Goal: Task Accomplishment & Management: Complete application form

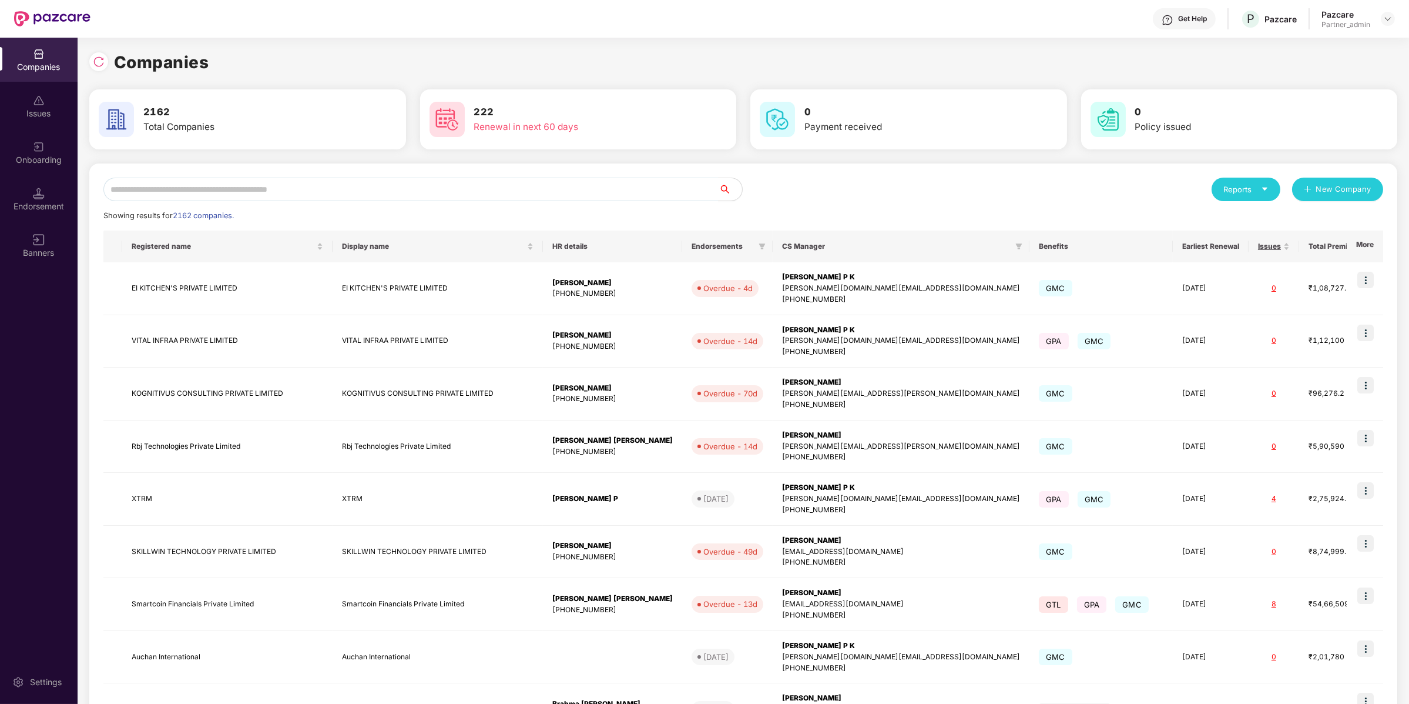
click at [50, 75] on div "Companies" at bounding box center [39, 60] width 78 height 44
click at [106, 69] on div at bounding box center [101, 60] width 25 height 22
click at [95, 56] on img at bounding box center [99, 62] width 12 height 12
click at [253, 184] on input "text" at bounding box center [410, 190] width 615 height 24
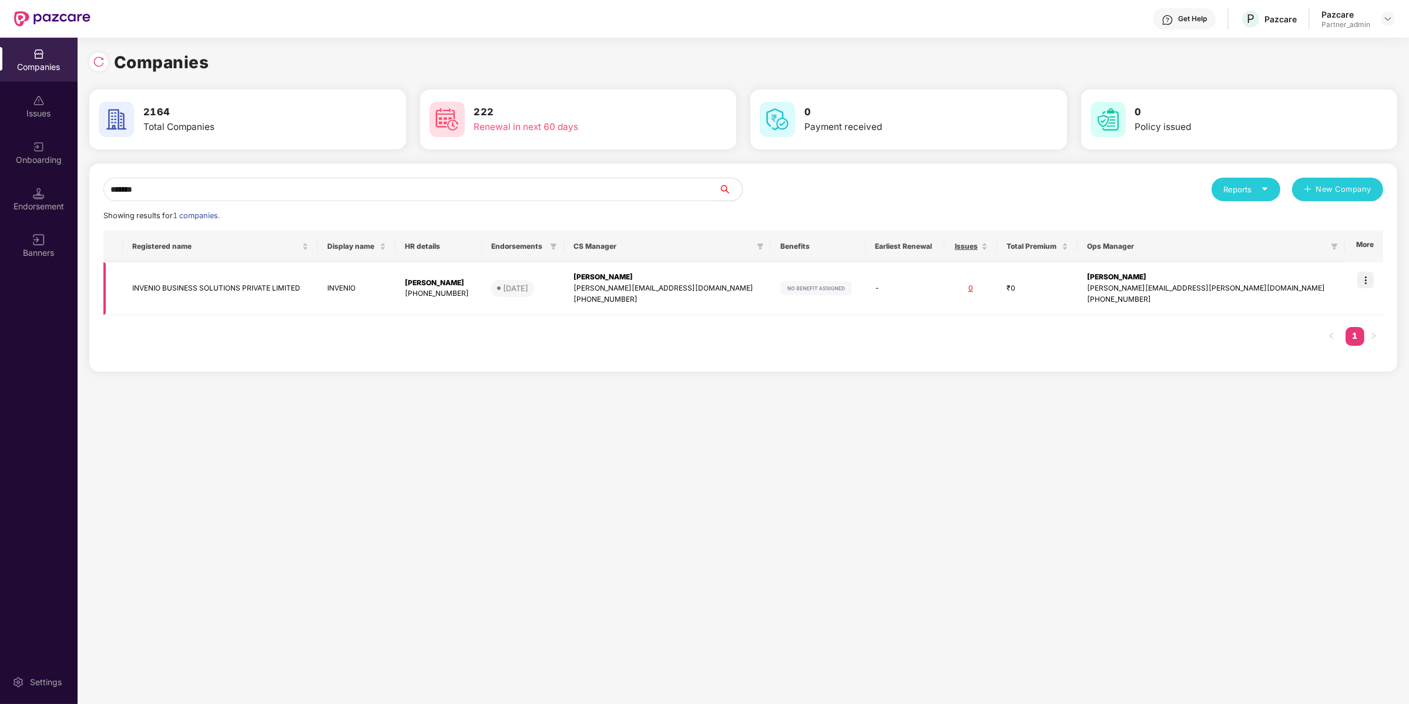
type input "*******"
click at [1367, 280] on img at bounding box center [1366, 280] width 16 height 16
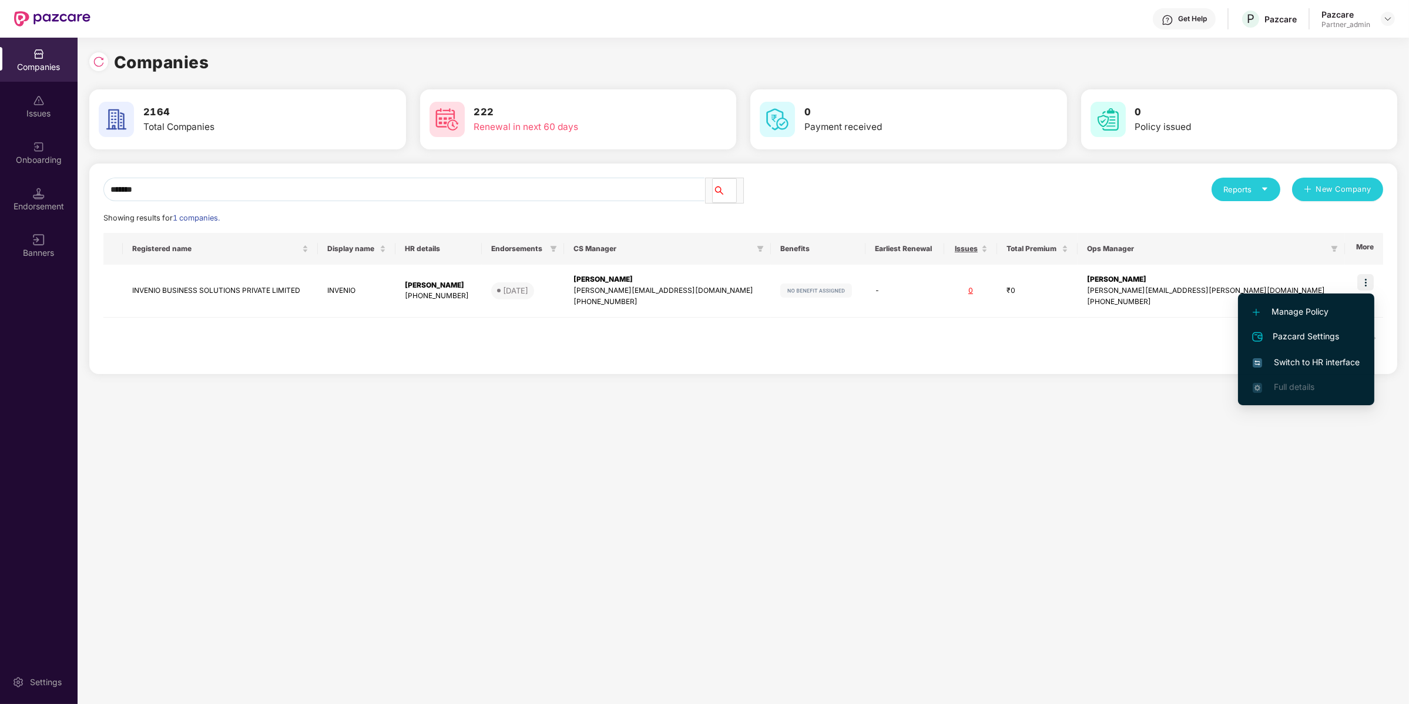
click at [1327, 362] on span "Switch to HR interface" at bounding box center [1306, 362] width 107 height 13
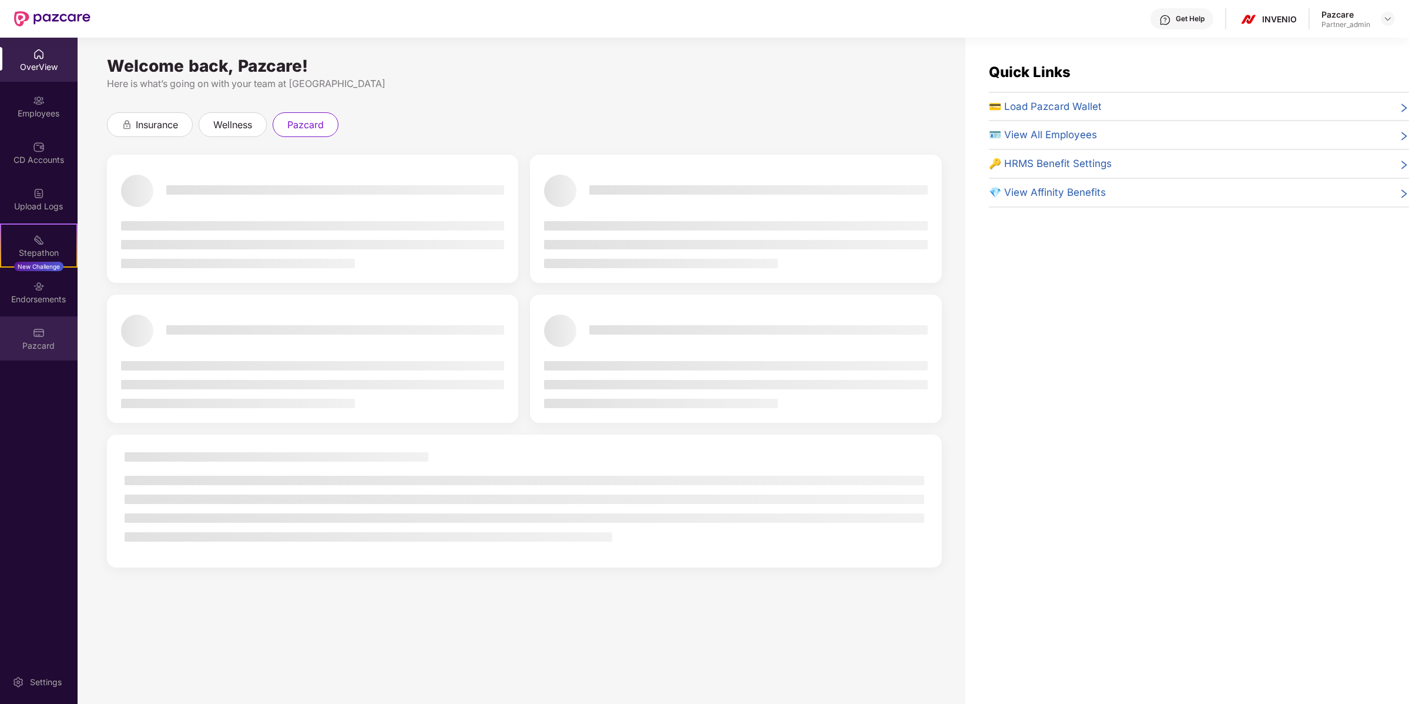
click at [64, 353] on div "Pazcard" at bounding box center [39, 338] width 78 height 44
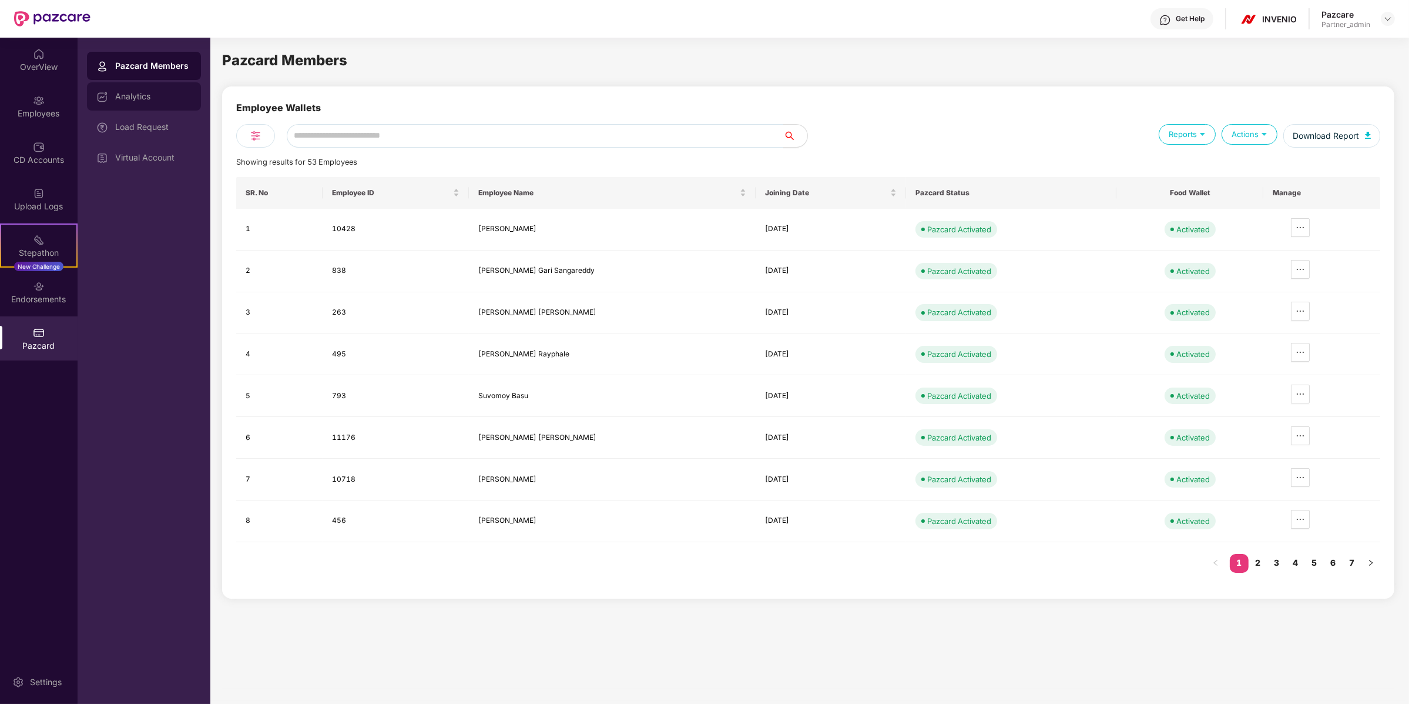
click at [169, 88] on div "Analytics" at bounding box center [144, 96] width 114 height 28
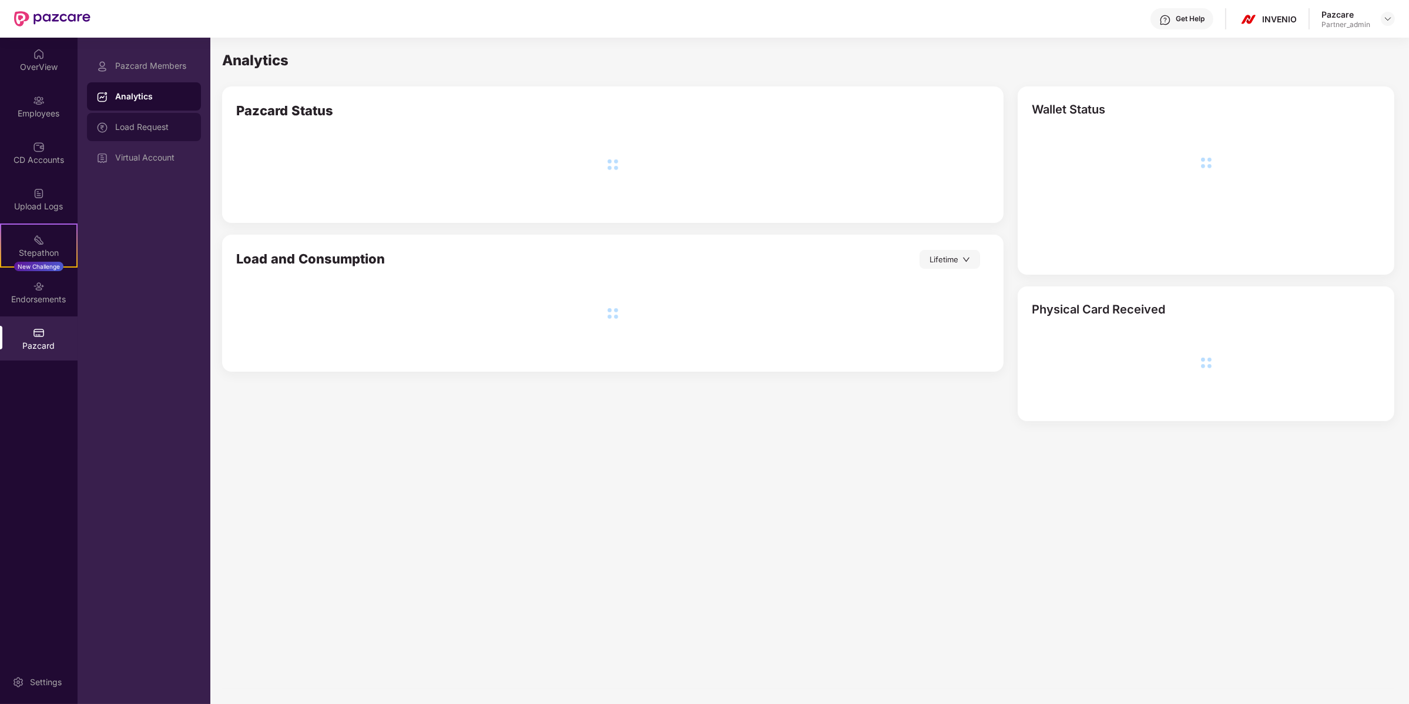
click at [173, 132] on div "Load Request" at bounding box center [144, 127] width 114 height 28
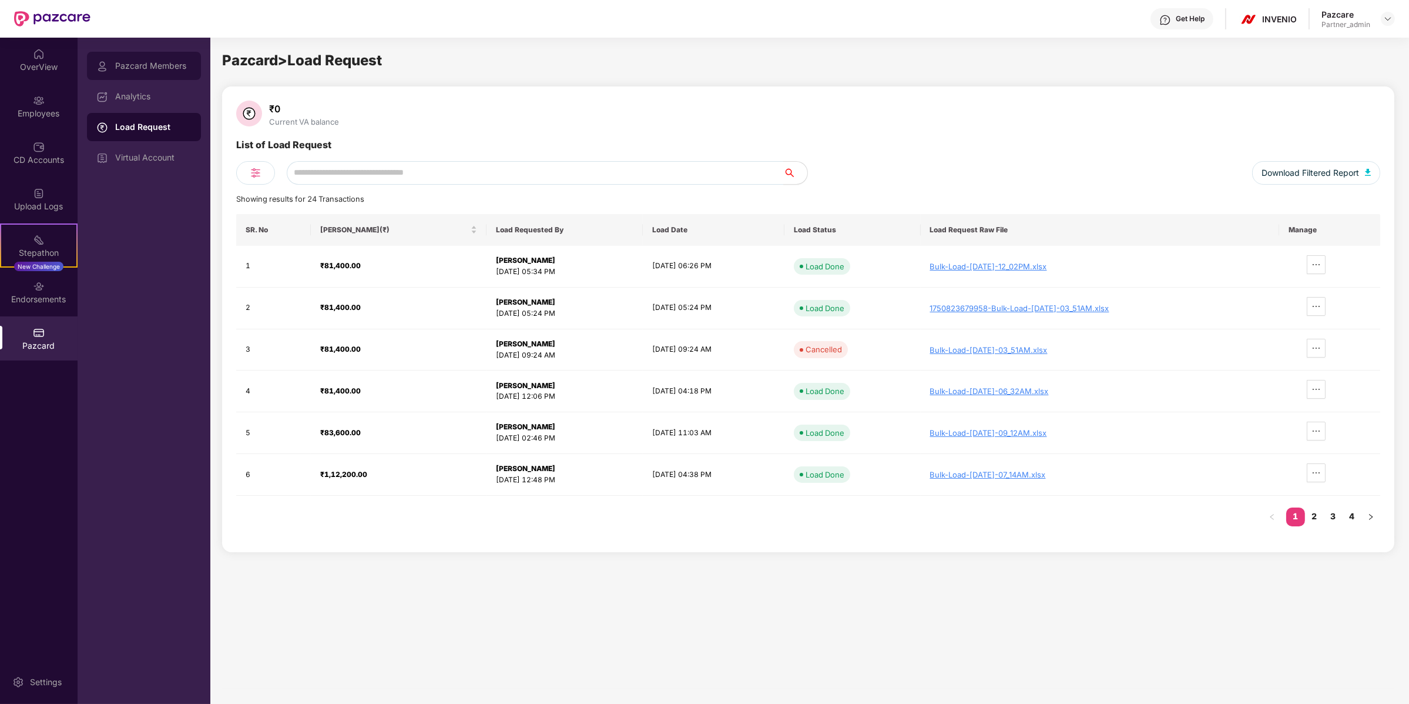
click at [136, 76] on div "Pazcard Members" at bounding box center [144, 66] width 114 height 28
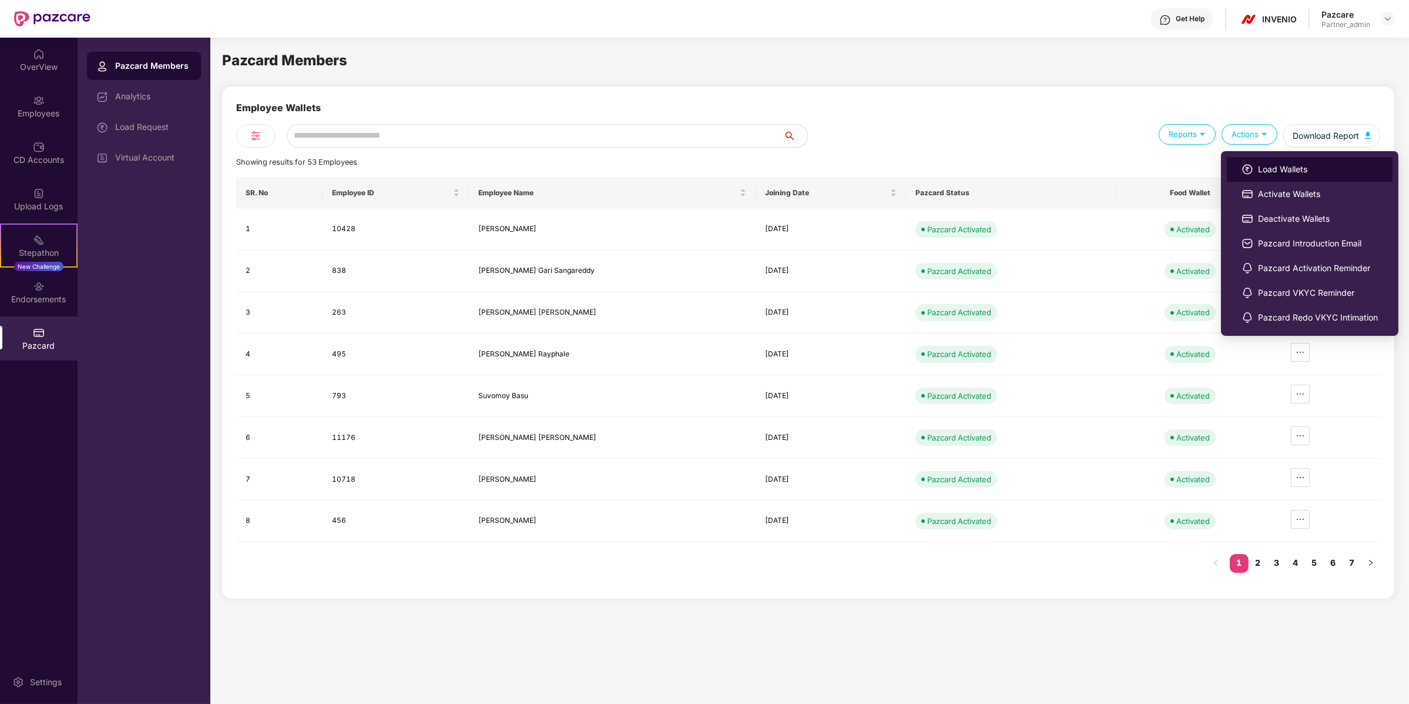
click at [1249, 164] on img at bounding box center [1248, 169] width 12 height 12
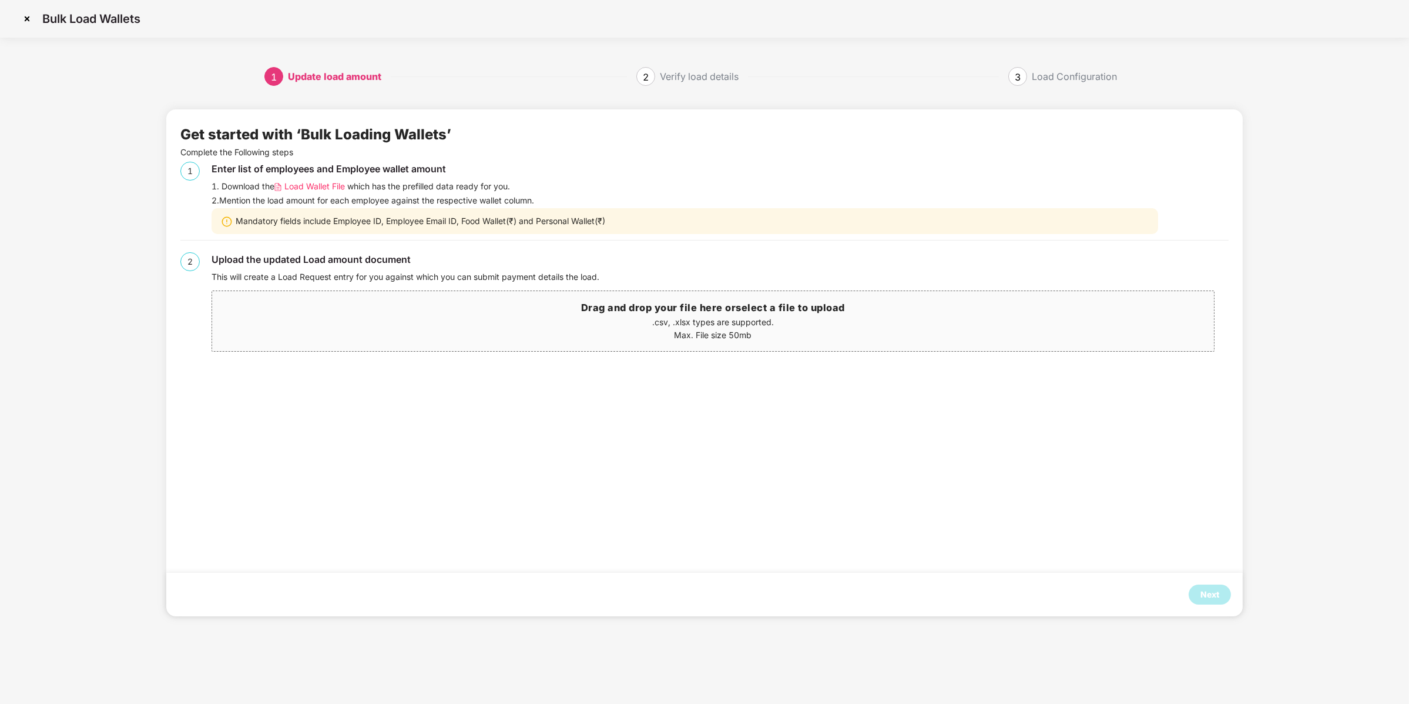
click at [323, 182] on span "Load Wallet File" at bounding box center [314, 186] width 61 height 13
click at [1210, 590] on div "Next" at bounding box center [1210, 594] width 19 height 13
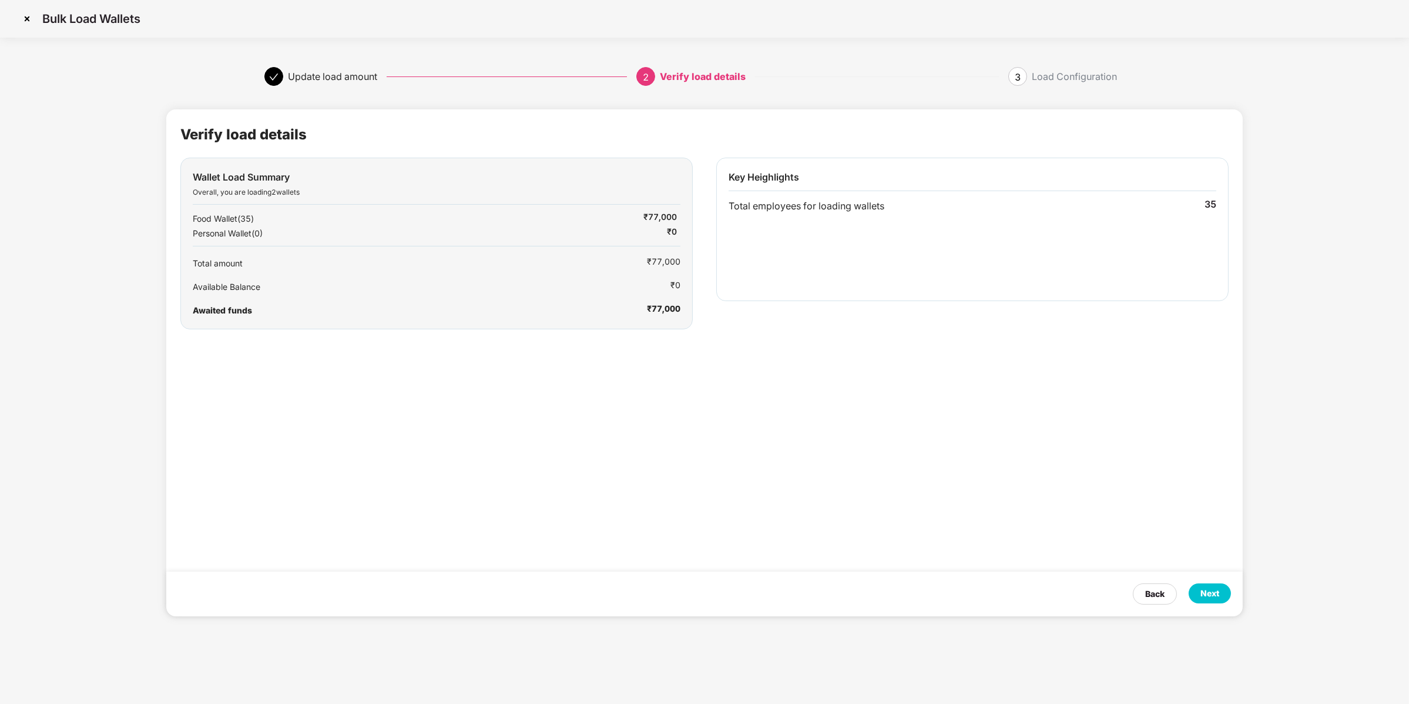
click at [1210, 590] on div "Next" at bounding box center [1210, 593] width 19 height 13
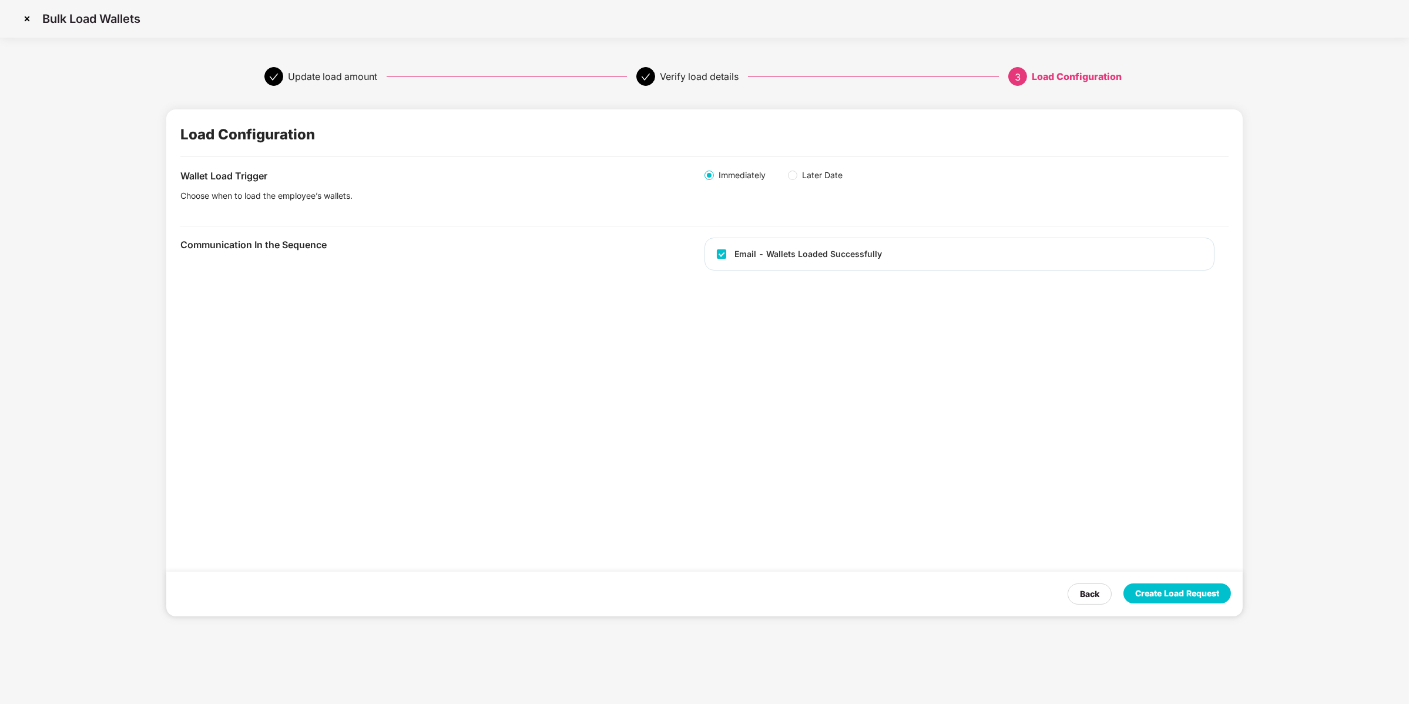
click at [1136, 588] on div "Create Load Request" at bounding box center [1178, 593] width 84 height 13
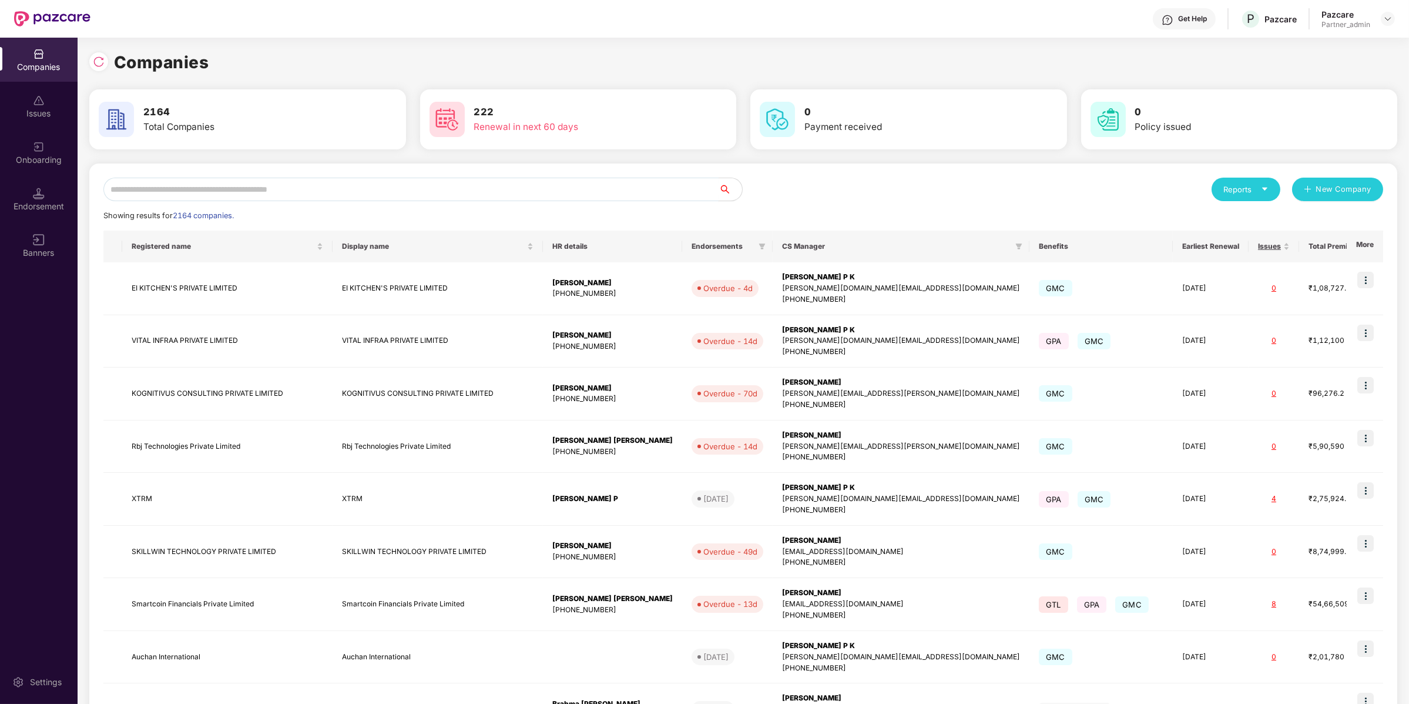
click at [226, 178] on input "text" at bounding box center [410, 190] width 615 height 24
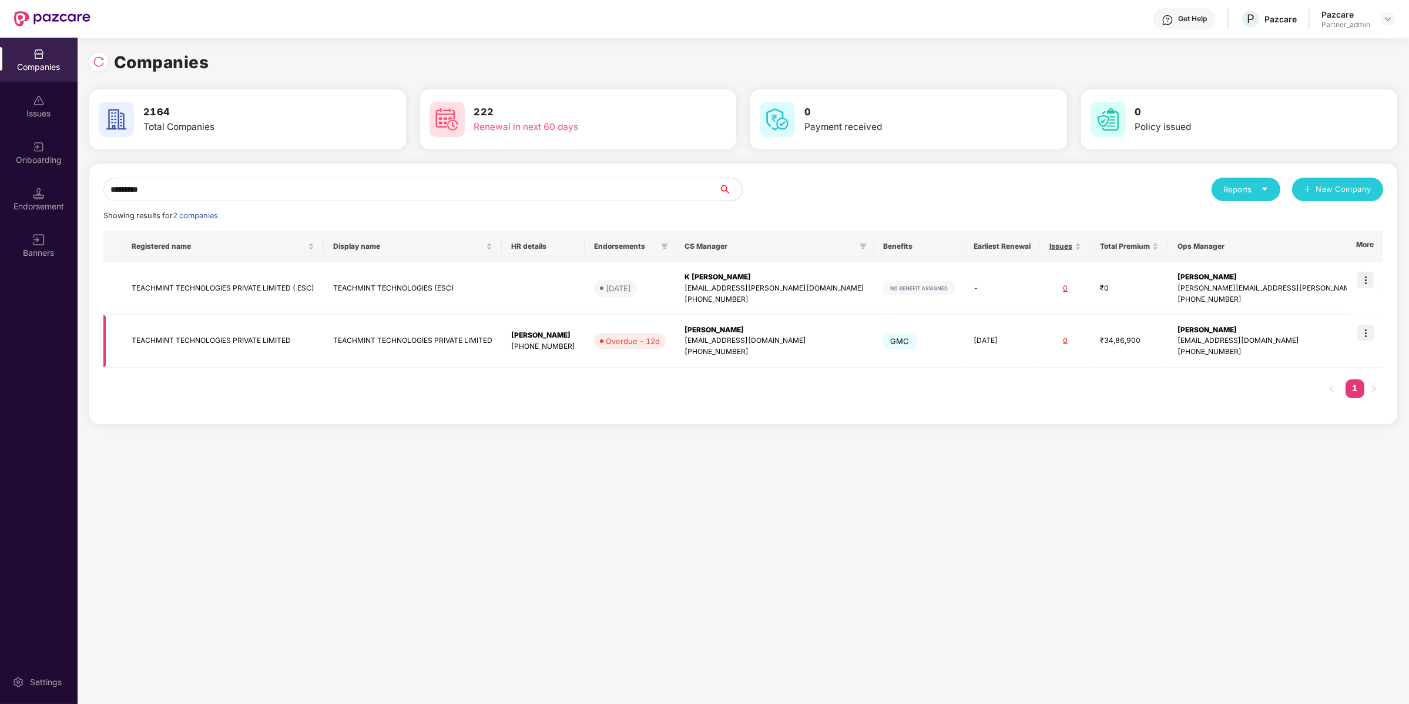
type input "*********"
click at [1368, 332] on img at bounding box center [1366, 332] width 16 height 16
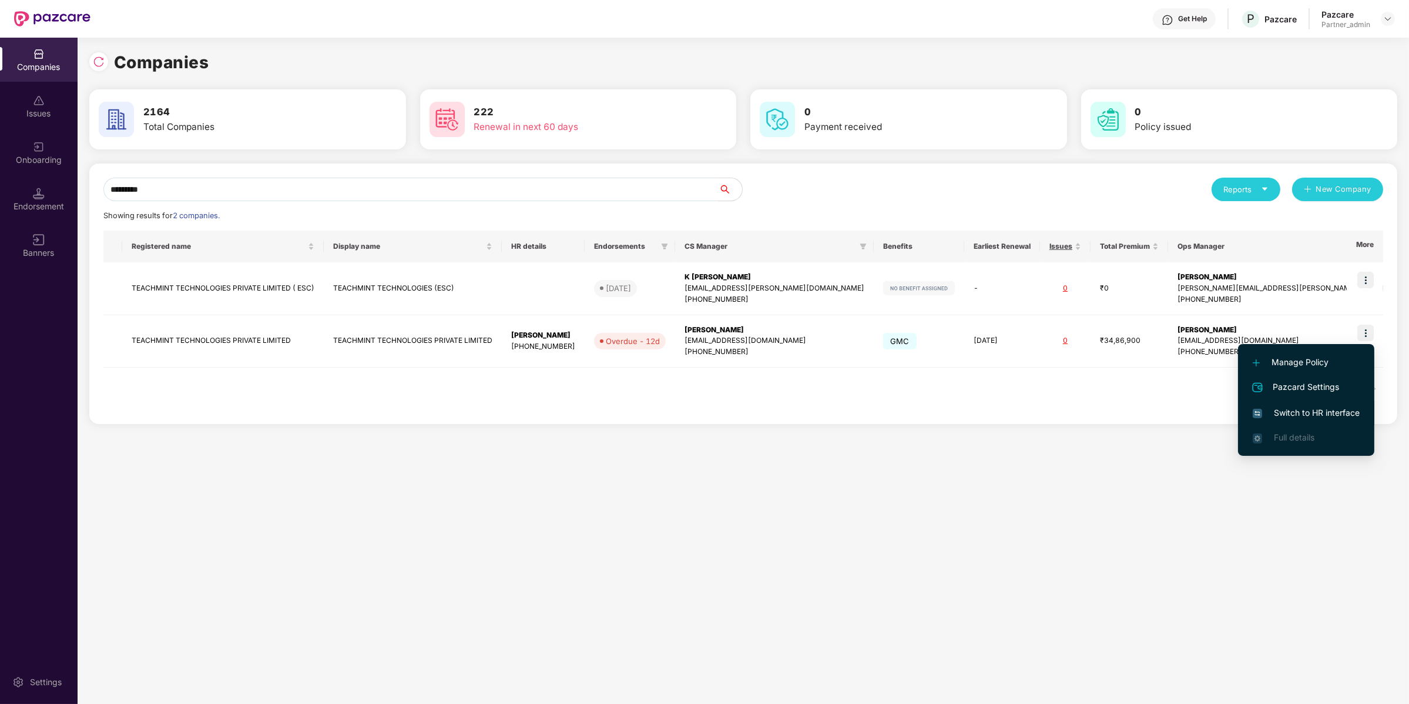
click at [1334, 413] on span "Switch to HR interface" at bounding box center [1306, 412] width 107 height 13
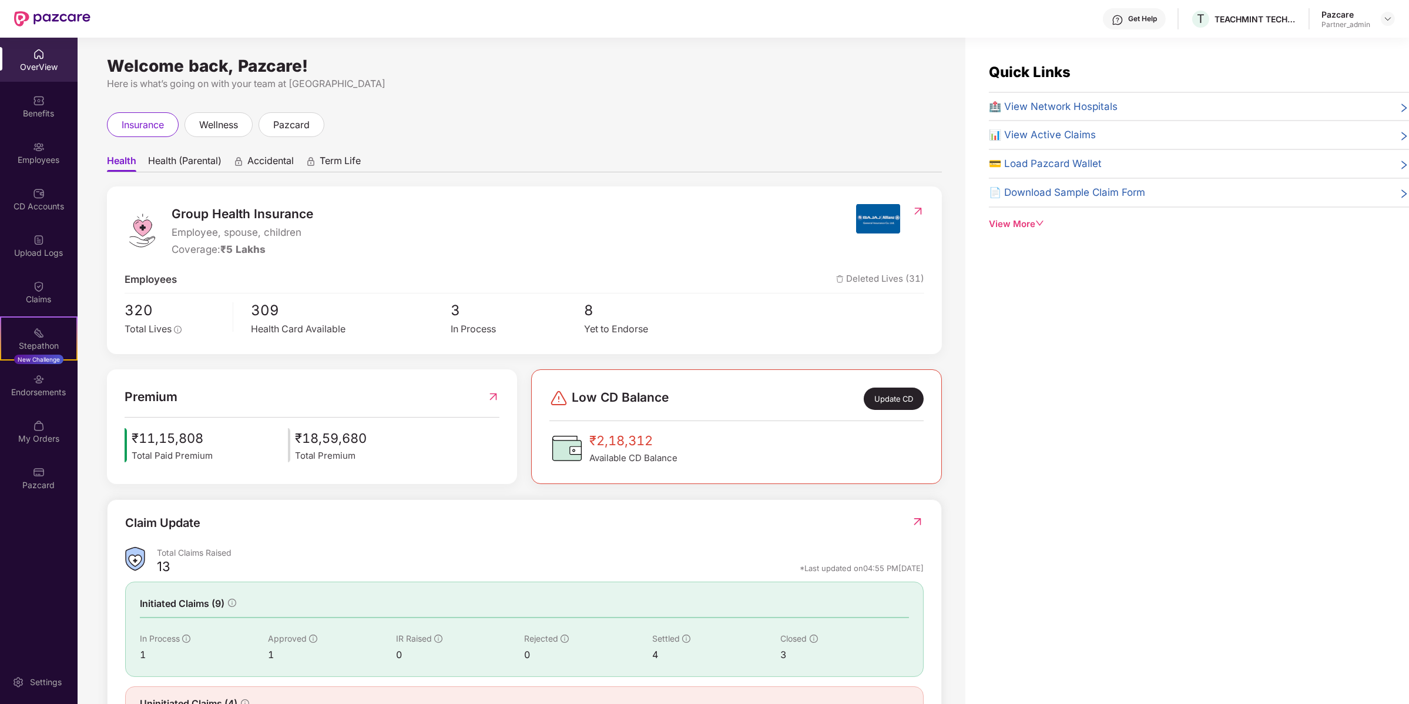
click at [44, 480] on div "Pazcard" at bounding box center [39, 485] width 78 height 12
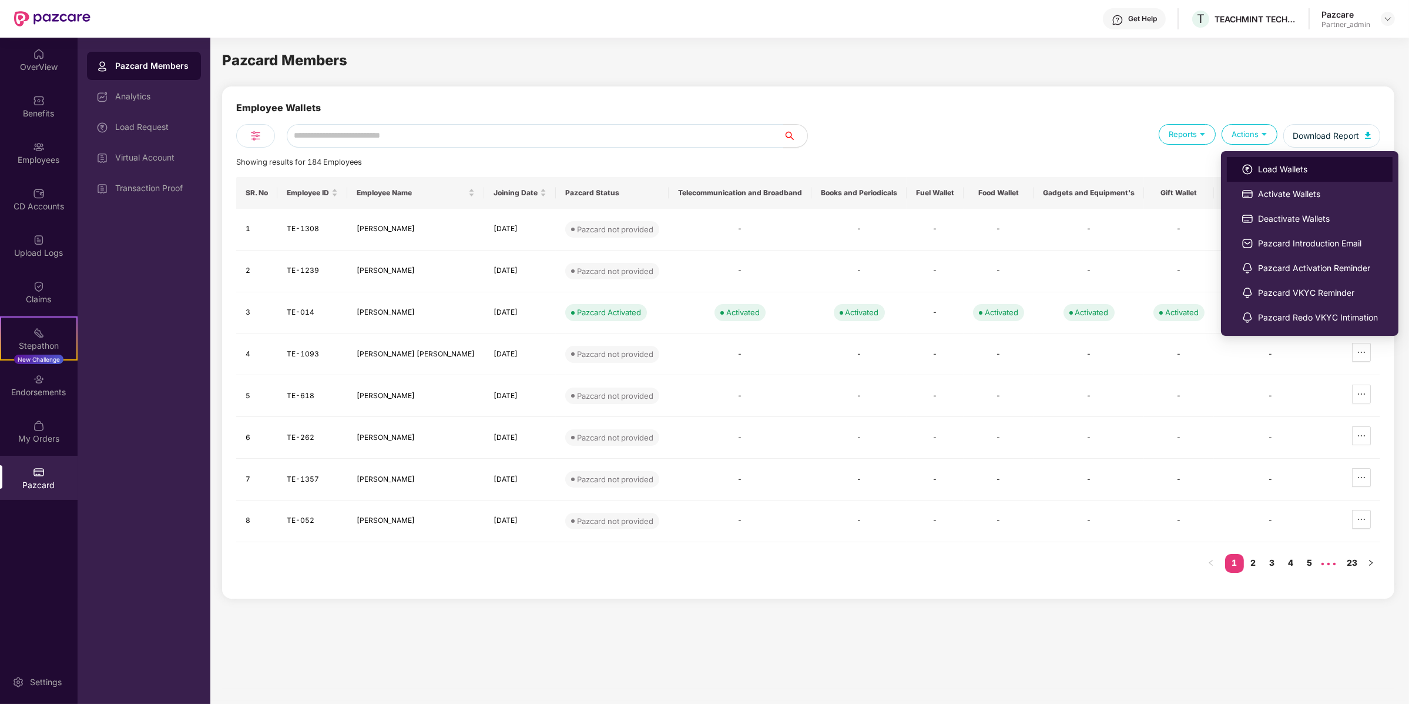
click at [1247, 165] on img at bounding box center [1248, 169] width 12 height 12
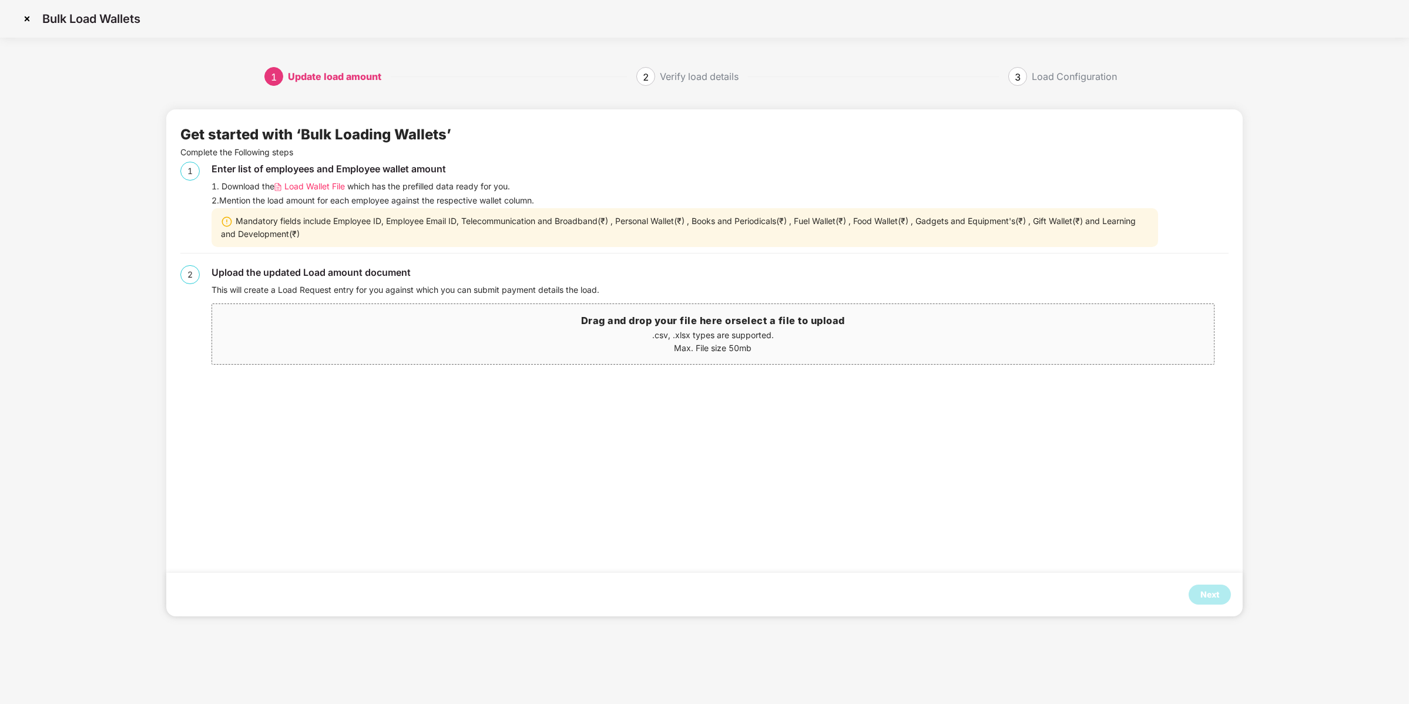
click at [312, 187] on span "Load Wallet File" at bounding box center [314, 186] width 61 height 13
click at [1214, 594] on div "Next" at bounding box center [1210, 594] width 19 height 13
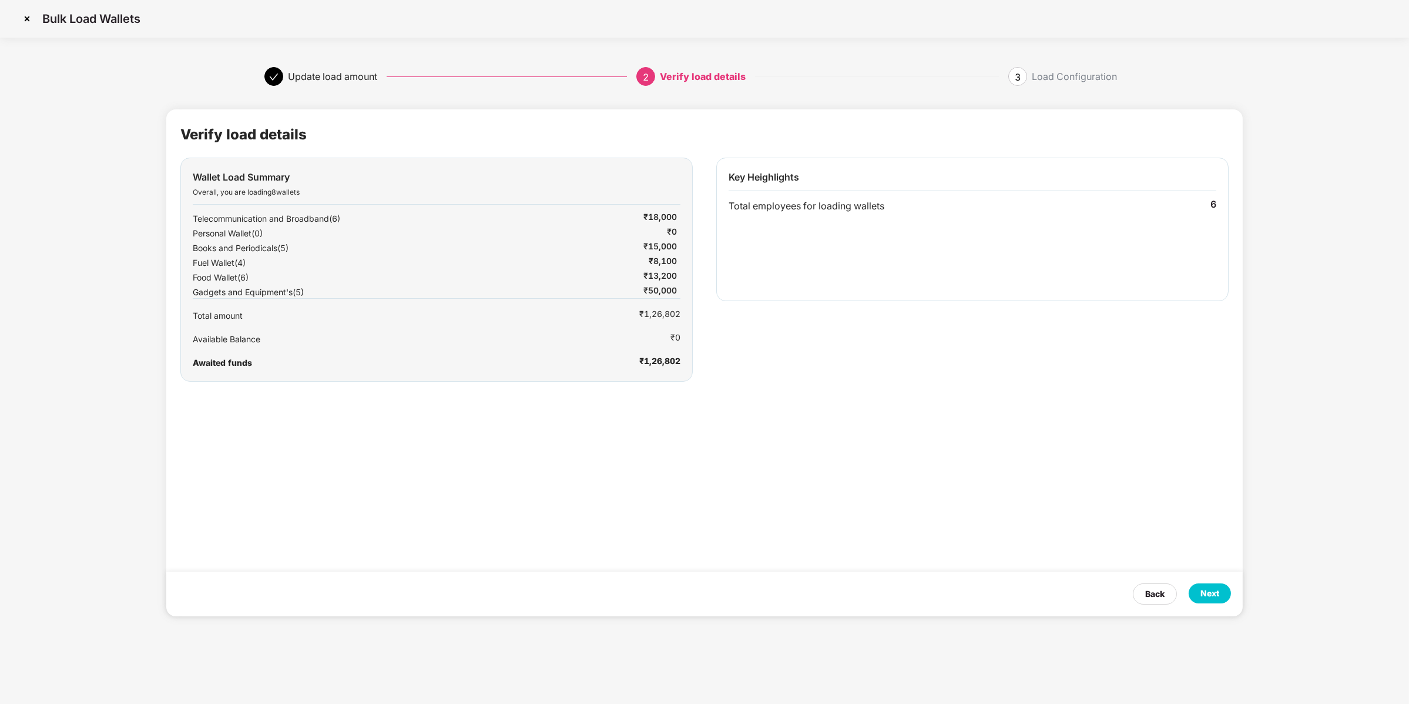
click at [1214, 594] on div "Next" at bounding box center [1210, 593] width 19 height 13
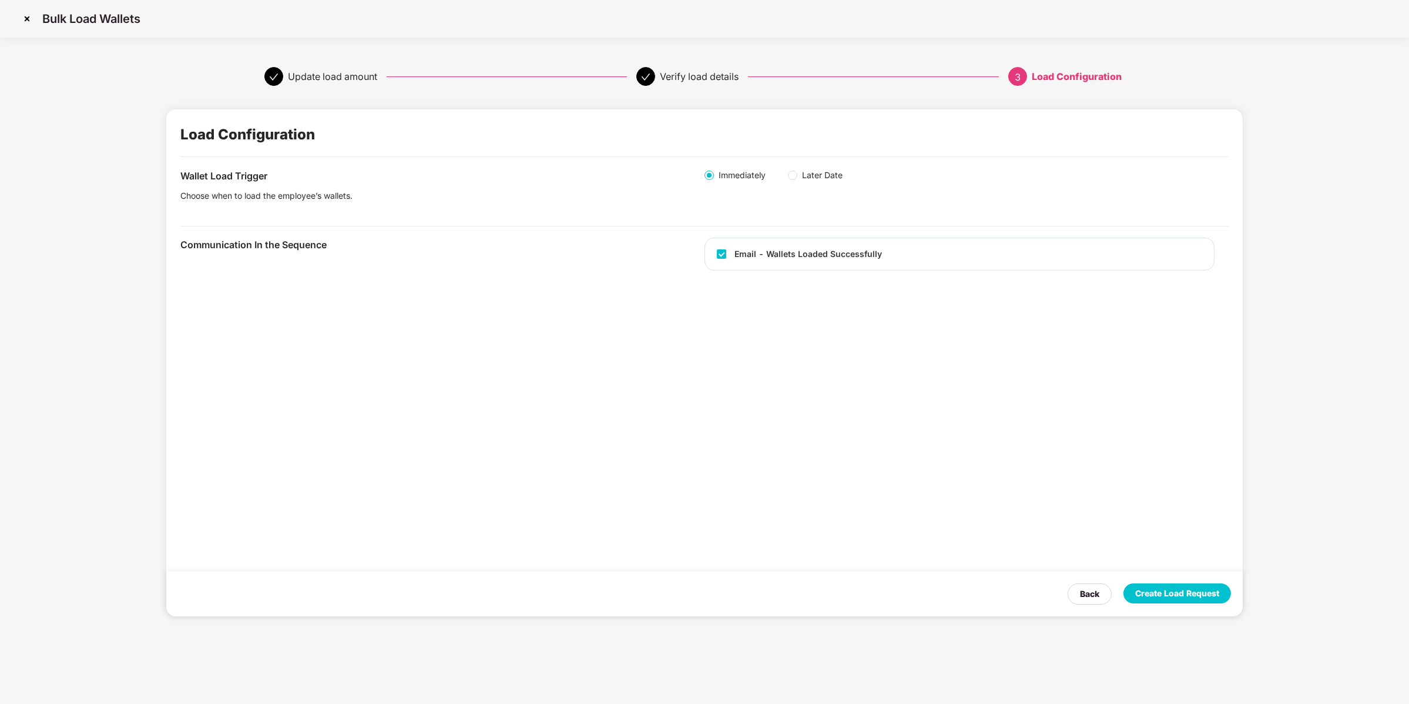
click at [1214, 594] on div "Create Load Request" at bounding box center [1178, 593] width 84 height 13
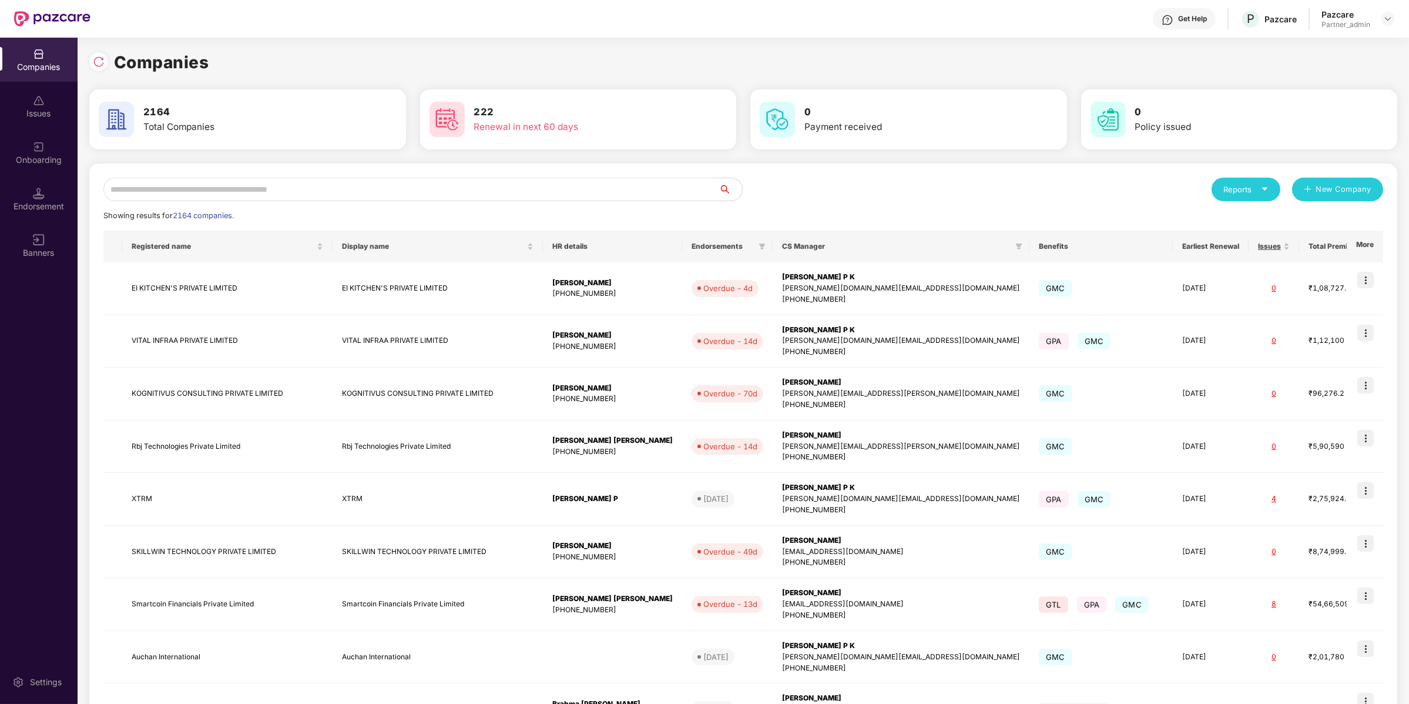
click at [178, 186] on input "text" at bounding box center [410, 190] width 615 height 24
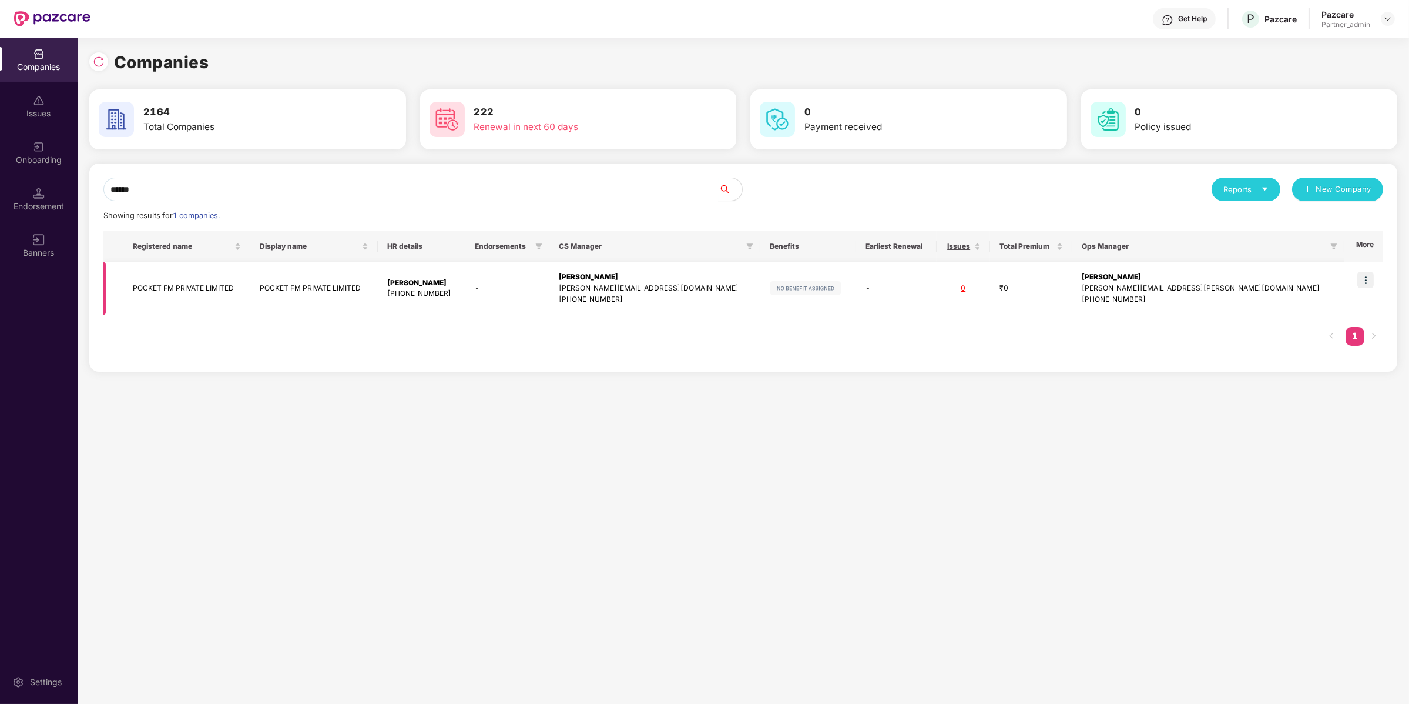
type input "******"
click at [1366, 277] on img at bounding box center [1366, 280] width 16 height 16
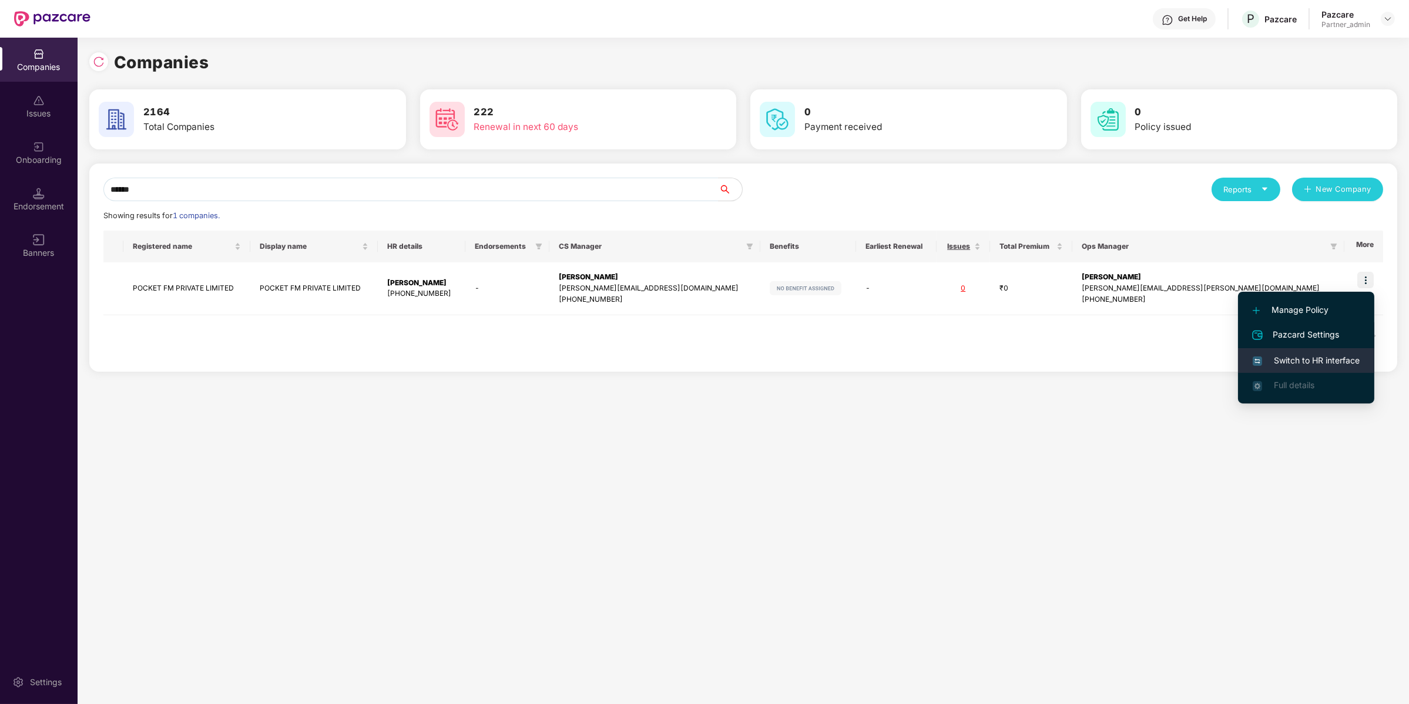
click at [1324, 357] on span "Switch to HR interface" at bounding box center [1306, 360] width 107 height 13
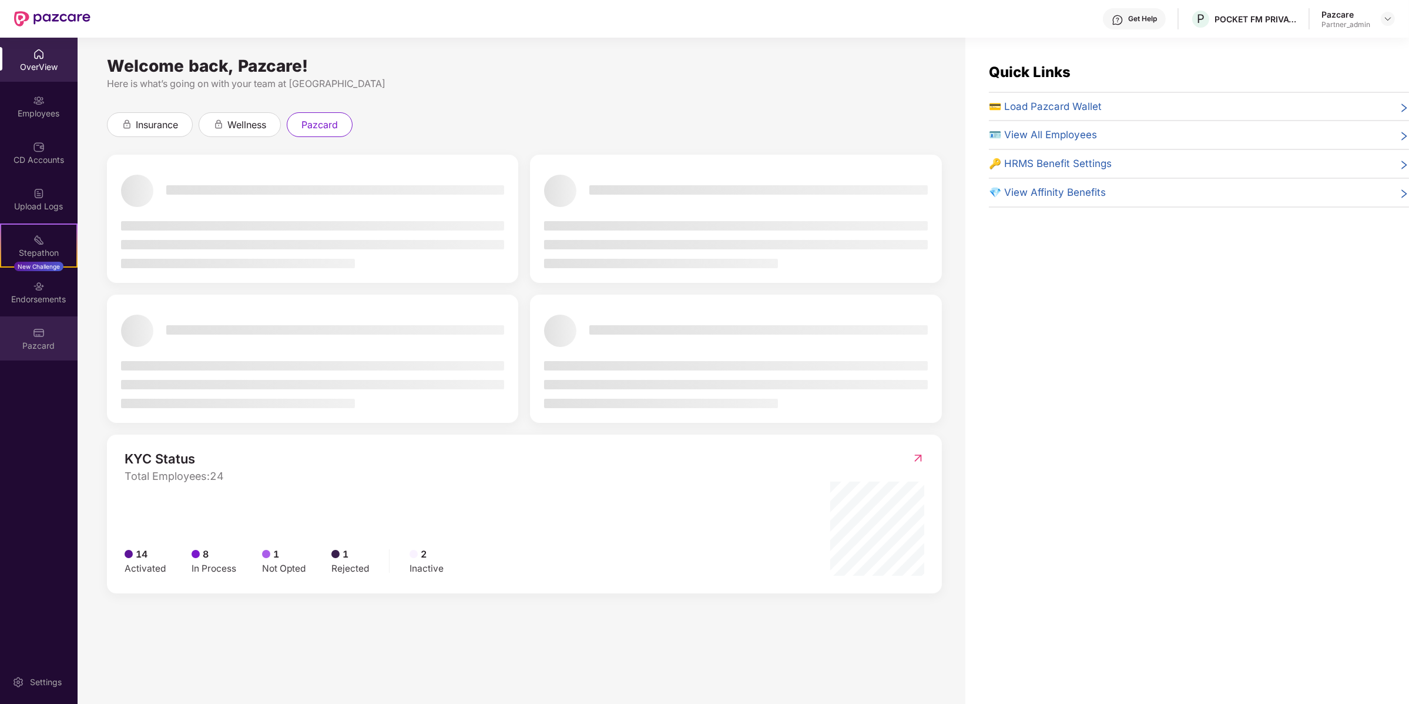
click at [34, 340] on div "Pazcard" at bounding box center [39, 346] width 78 height 12
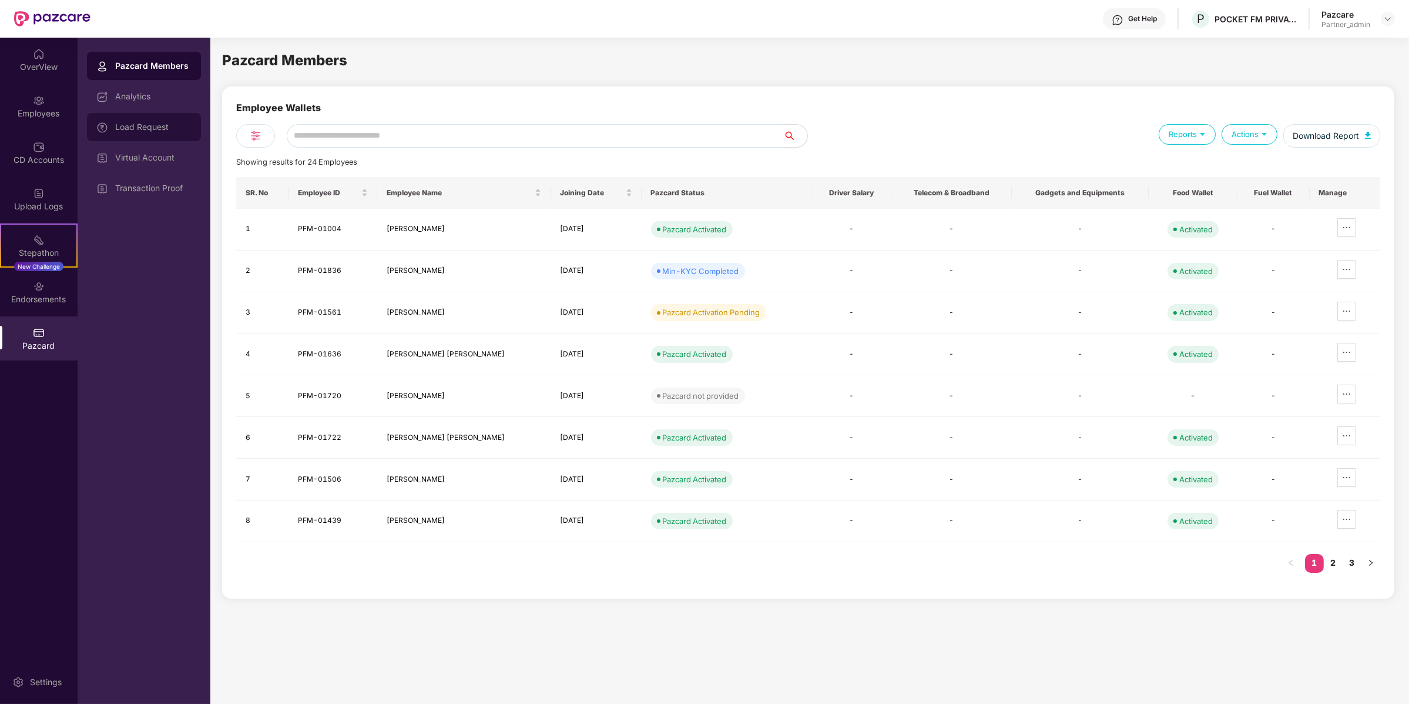
click at [170, 137] on div "Load Request" at bounding box center [144, 127] width 114 height 28
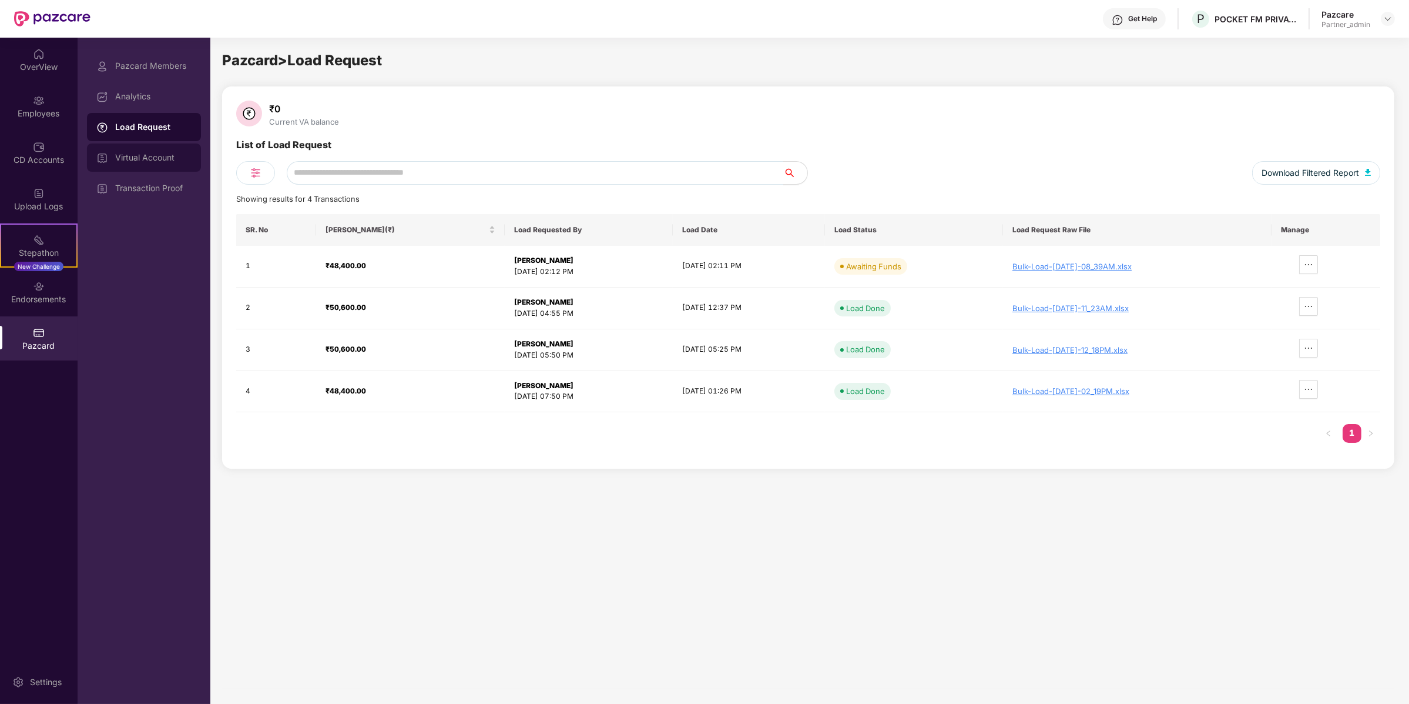
click at [169, 149] on div "Virtual Account" at bounding box center [144, 157] width 114 height 28
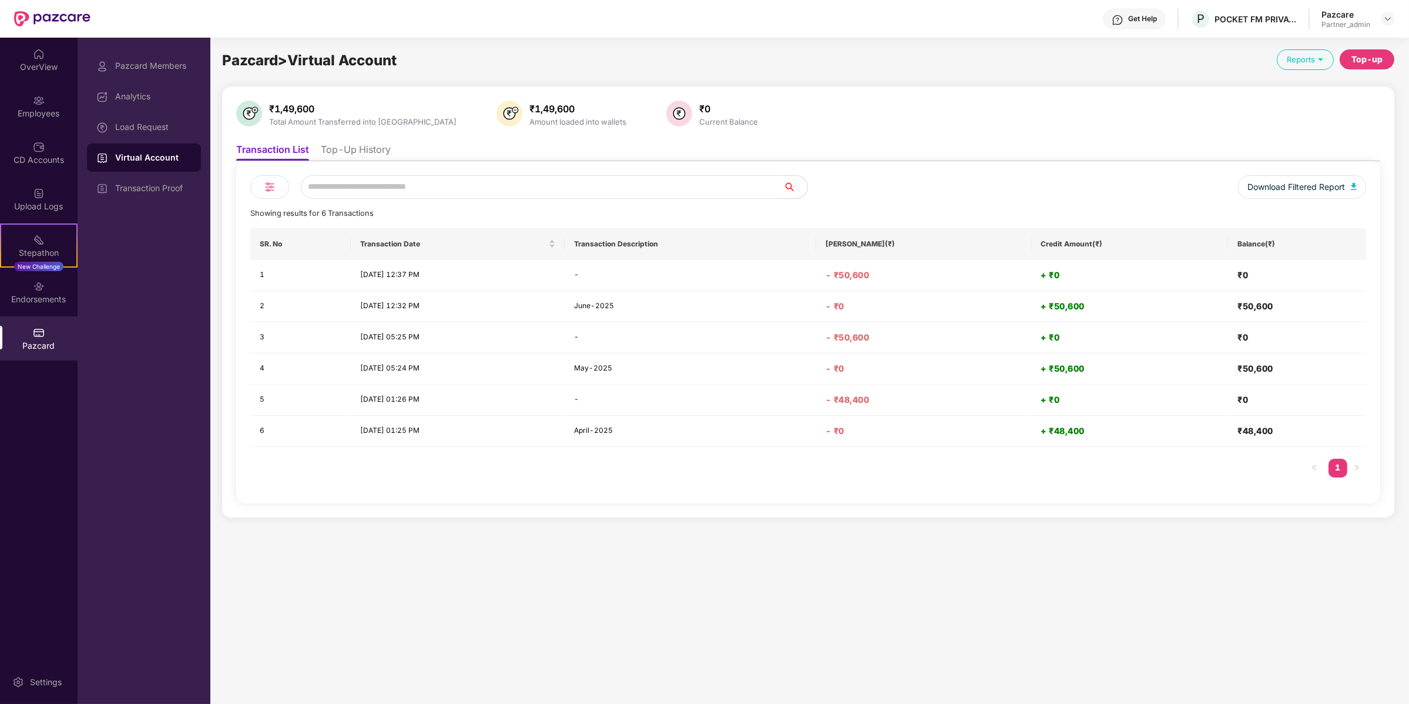
click at [349, 148] on li "Top-Up History" at bounding box center [356, 151] width 70 height 17
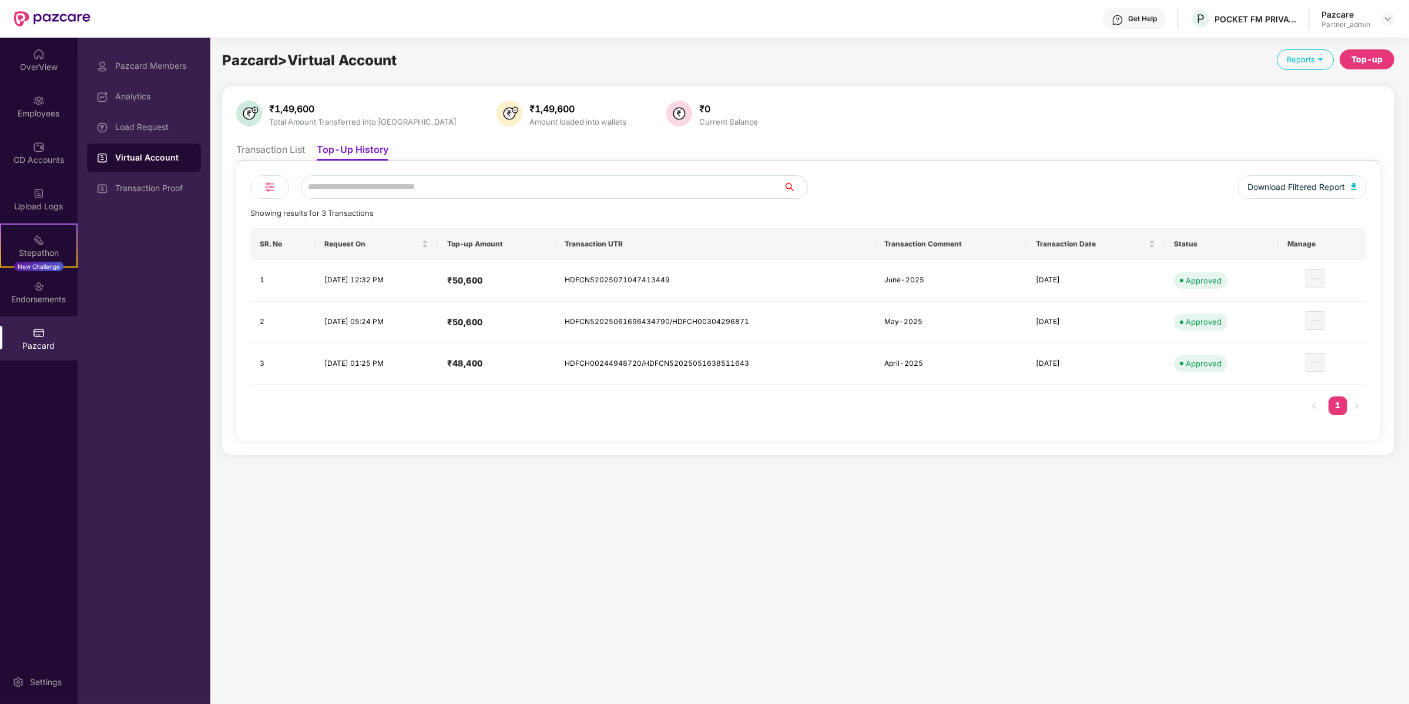
click at [1371, 49] on div "Top-up" at bounding box center [1367, 59] width 55 height 20
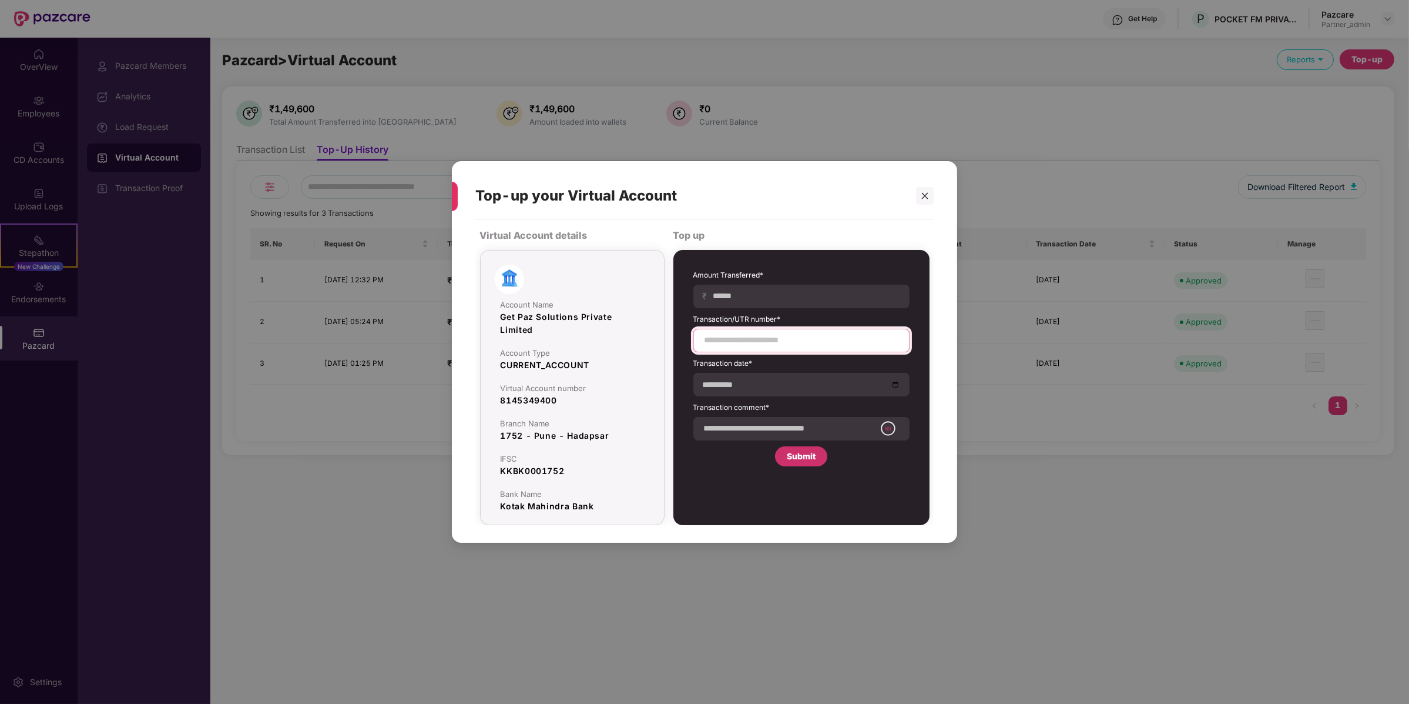
click at [855, 339] on input at bounding box center [802, 340] width 196 height 12
paste input "**********"
type input "**********"
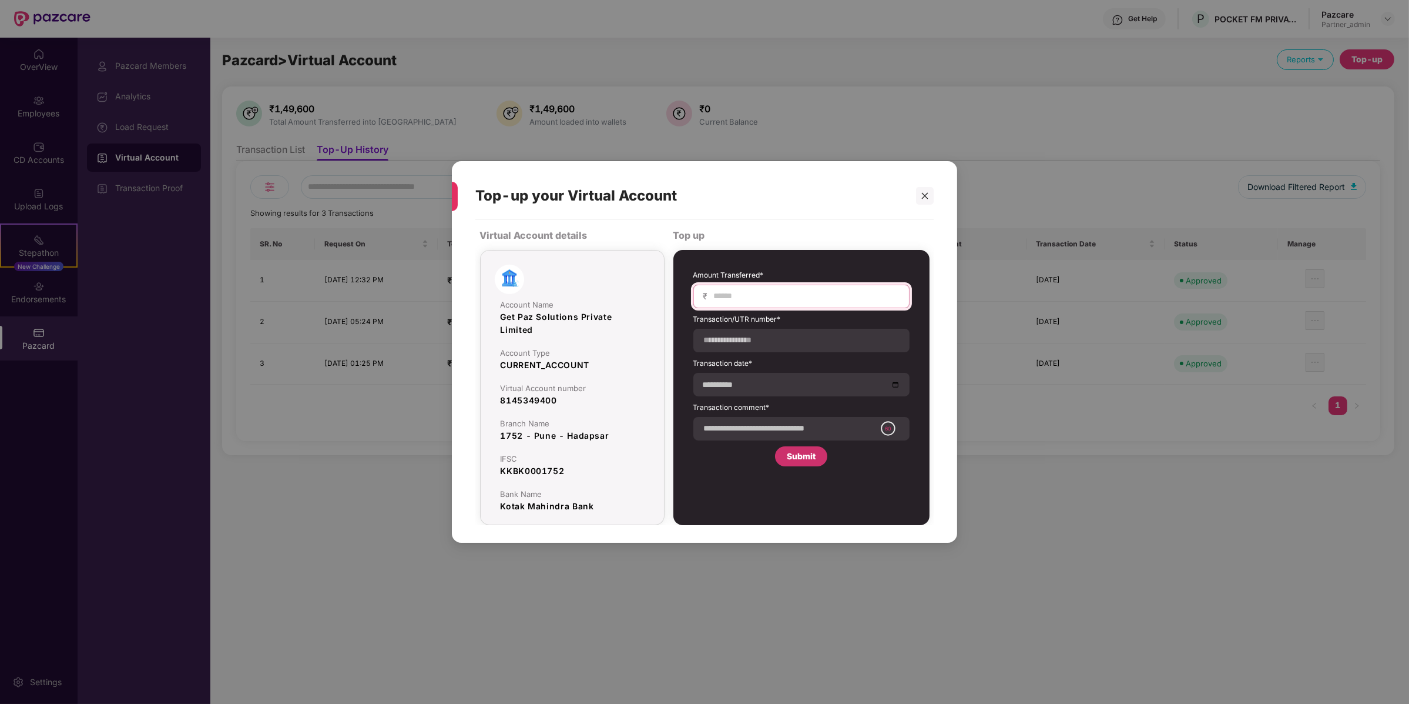
click at [821, 302] on input at bounding box center [806, 296] width 187 height 12
type input "*****"
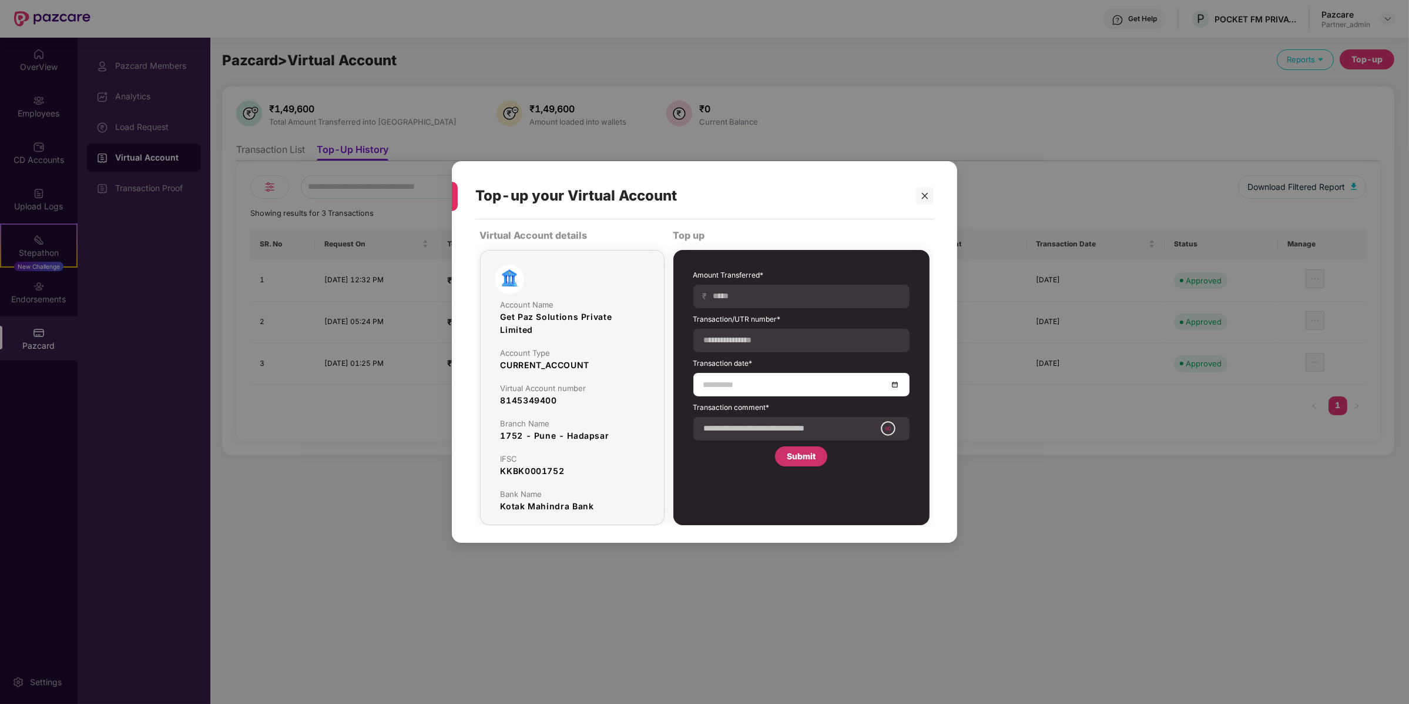
click at [783, 383] on input at bounding box center [796, 384] width 185 height 13
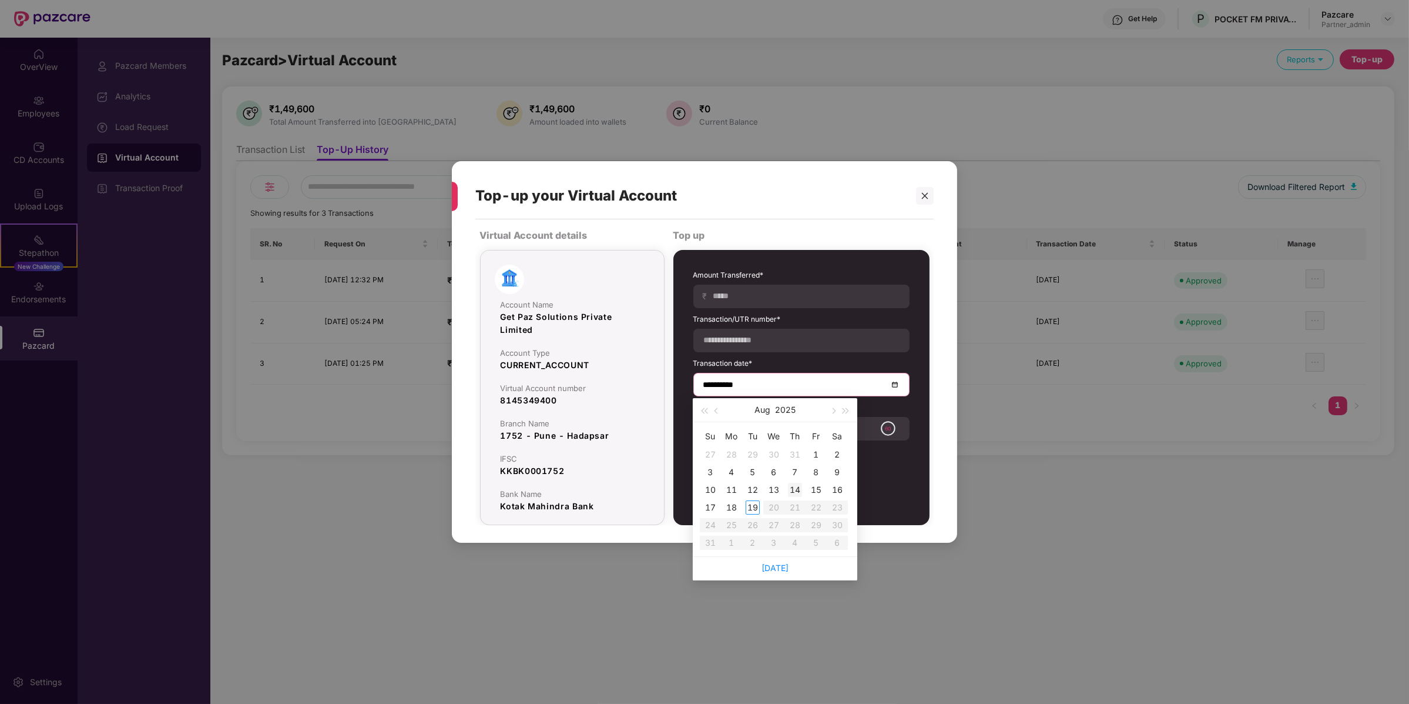
type input "**********"
click at [752, 501] on div "19" at bounding box center [753, 507] width 14 height 14
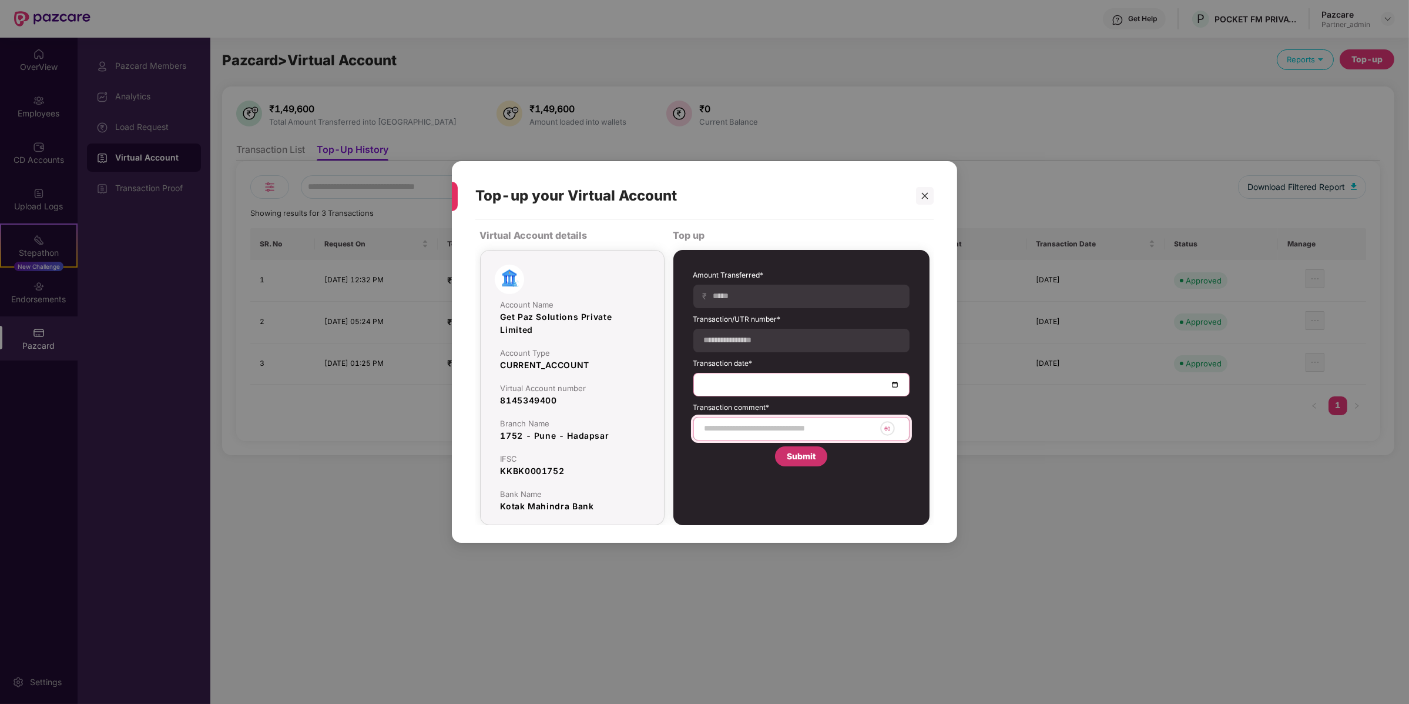
click at [732, 430] on input at bounding box center [790, 428] width 172 height 12
type input "*********"
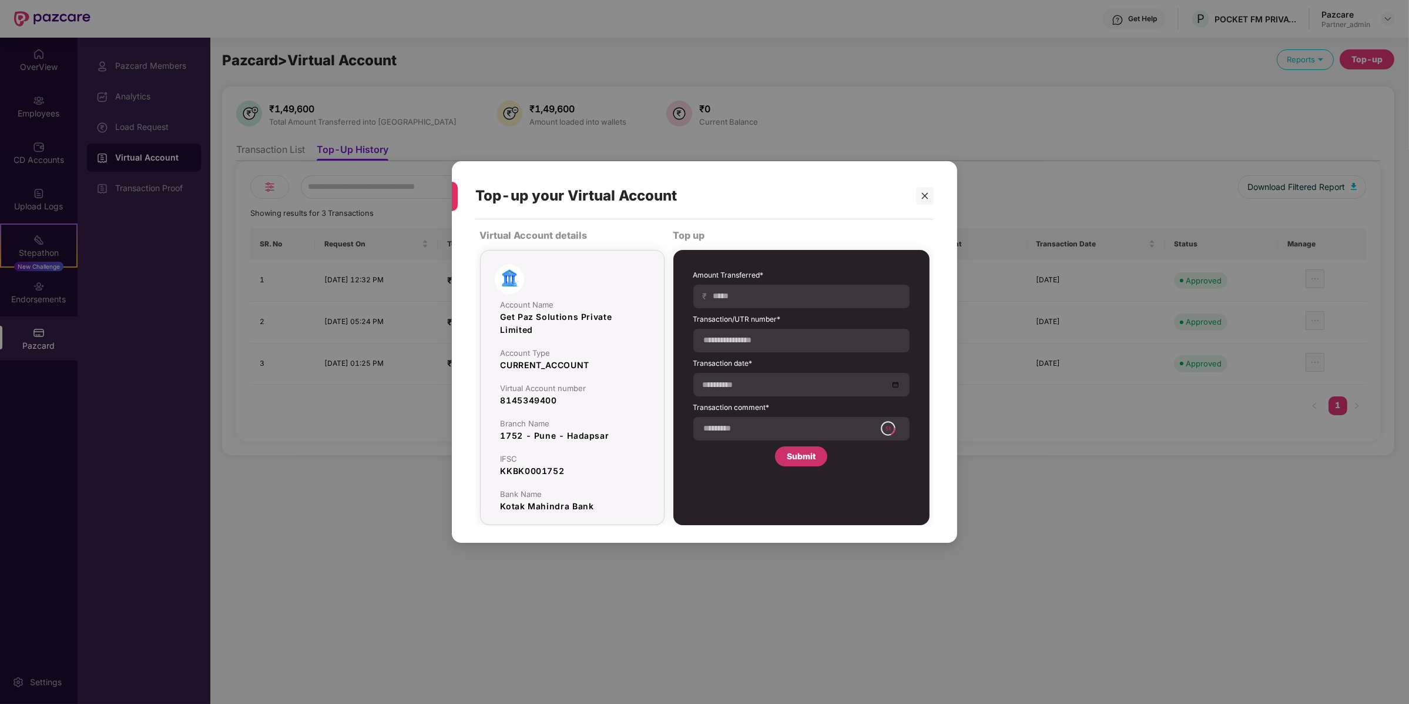
click at [812, 460] on div "Submit" at bounding box center [801, 456] width 29 height 13
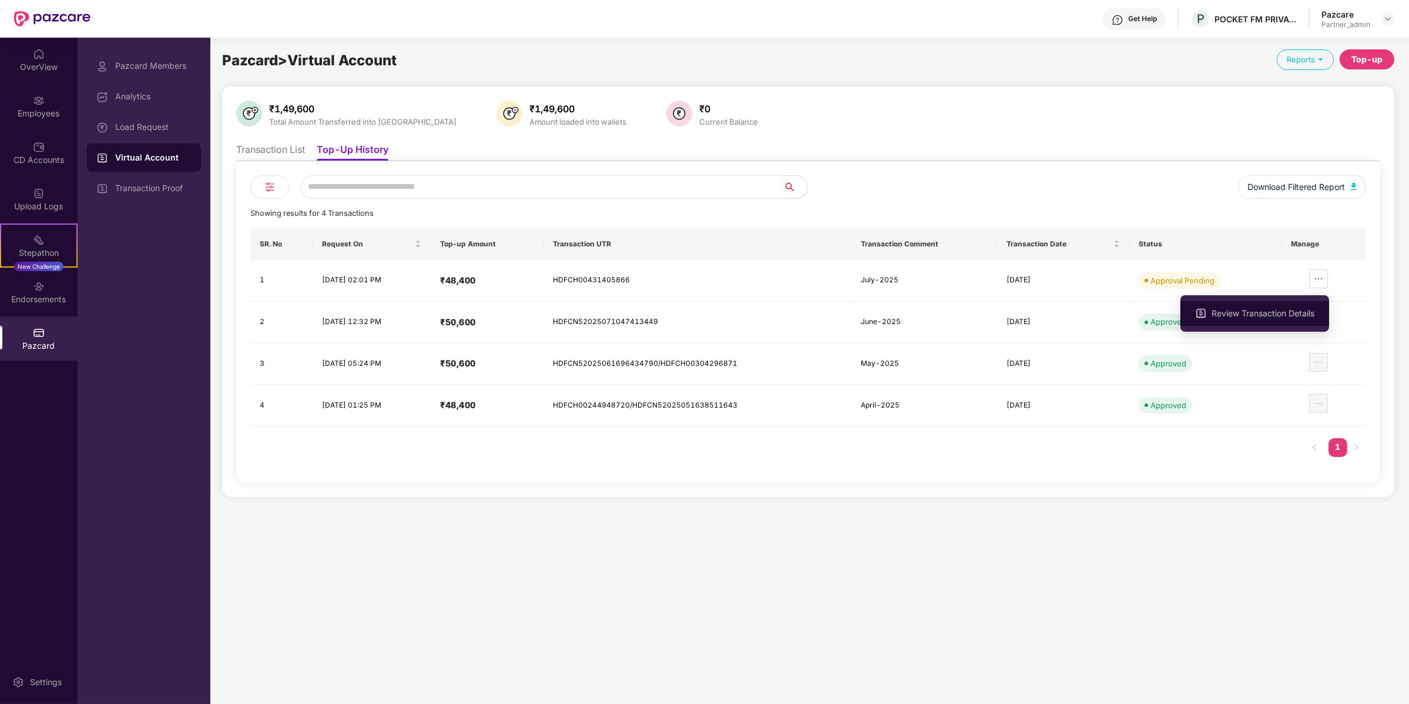
click at [1278, 318] on span "Review Transaction Details" at bounding box center [1263, 313] width 103 height 13
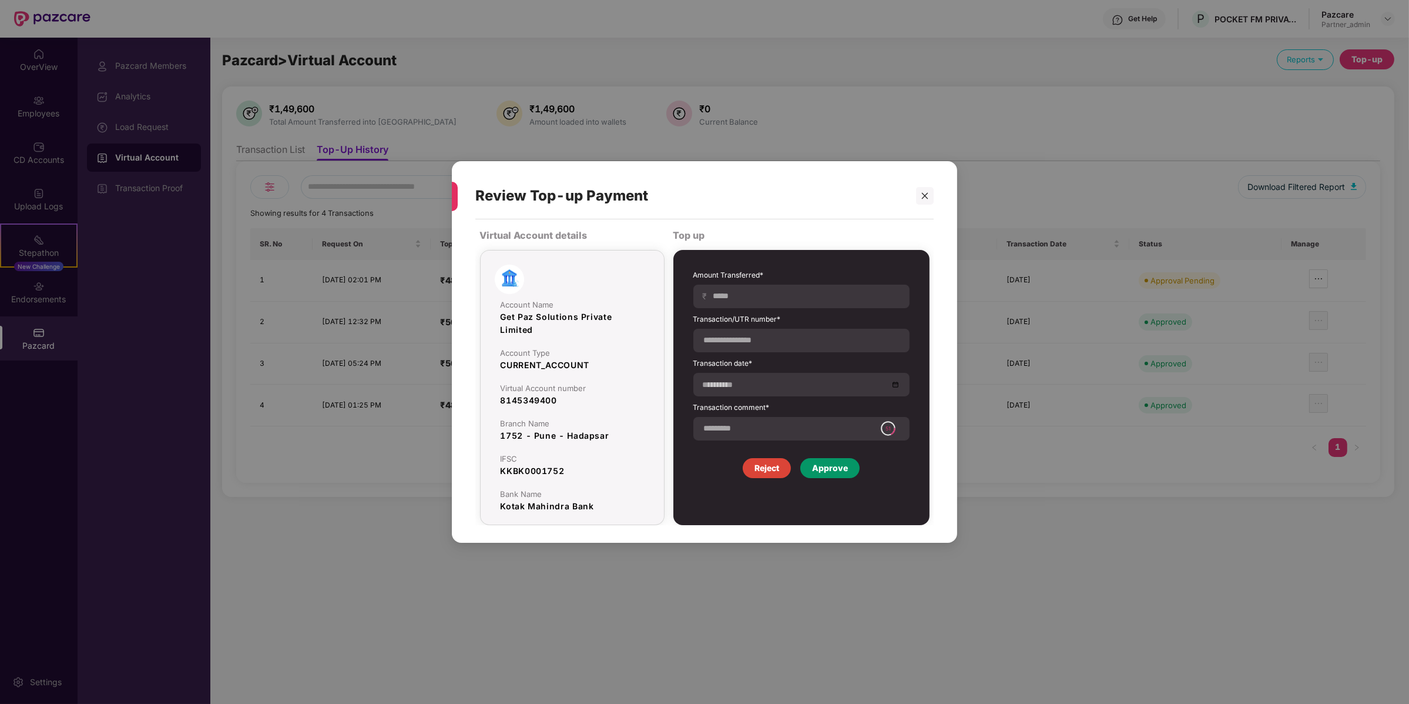
click at [833, 475] on div "Approve" at bounding box center [830, 468] width 59 height 20
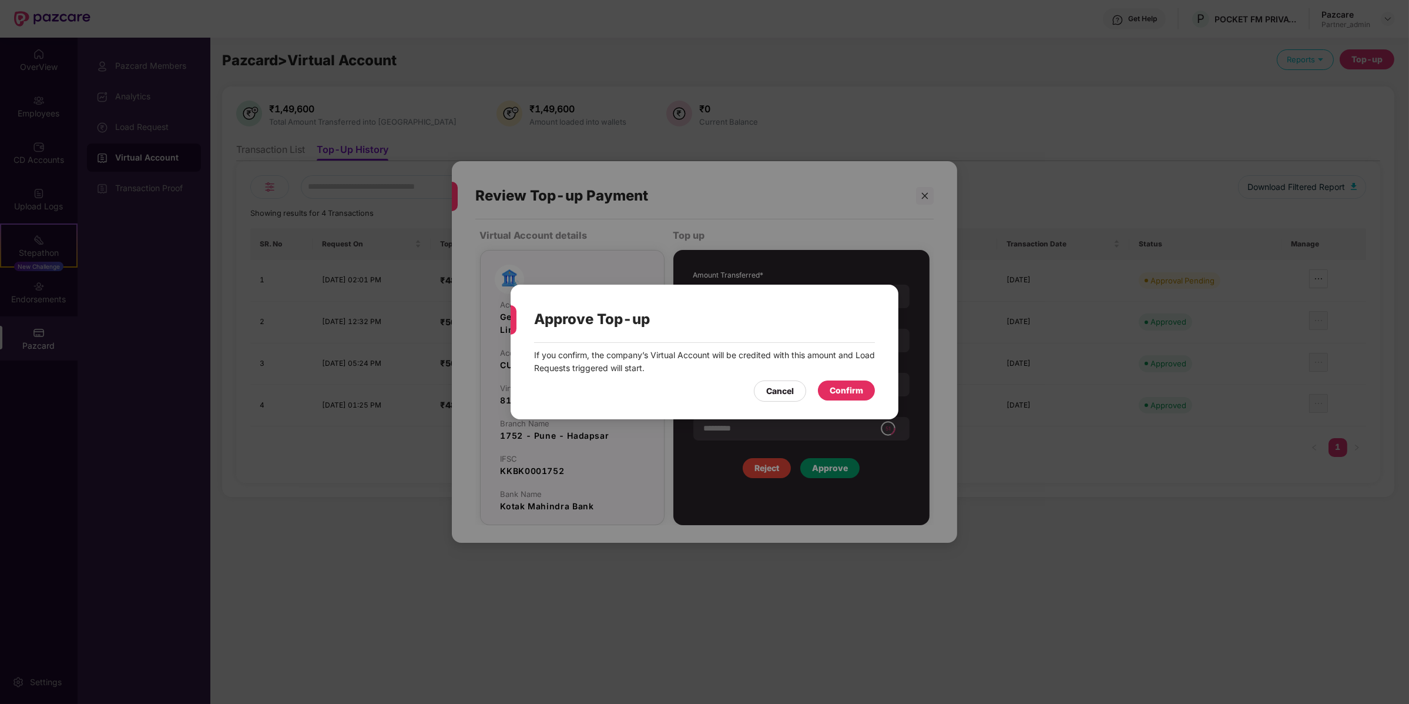
click at [833, 388] on div "Confirm" at bounding box center [847, 390] width 34 height 13
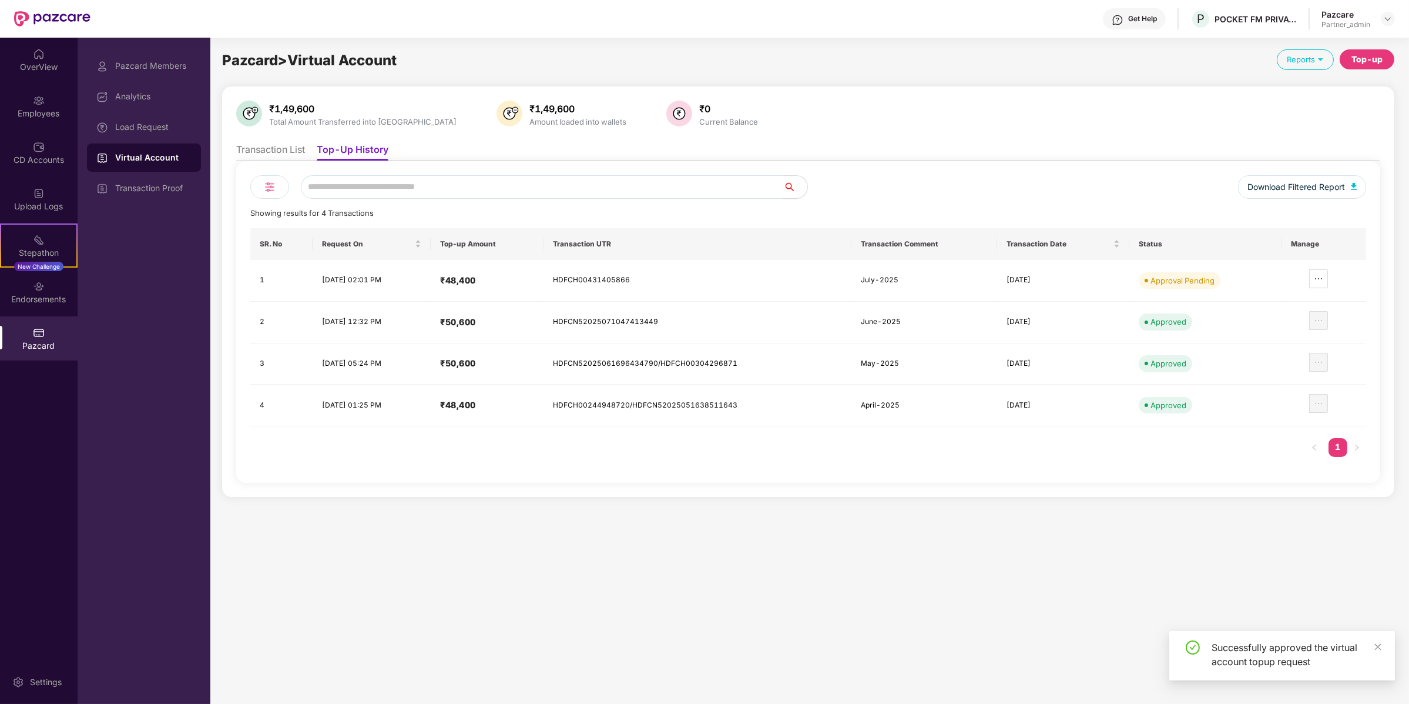
click at [134, 125] on div "Load Request" at bounding box center [153, 126] width 76 height 9
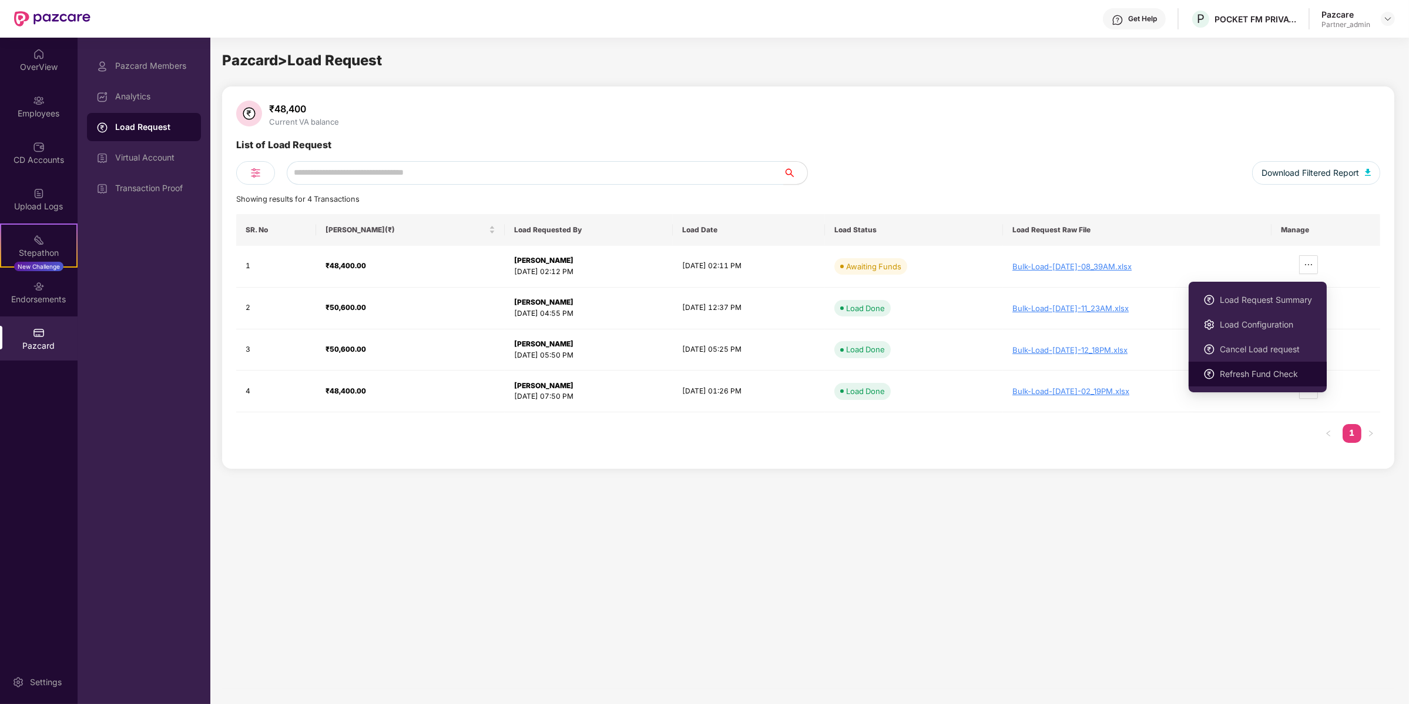
click at [1275, 374] on span "Refresh Fund Check" at bounding box center [1266, 373] width 92 height 13
